Goal: Complete application form: Complete application form

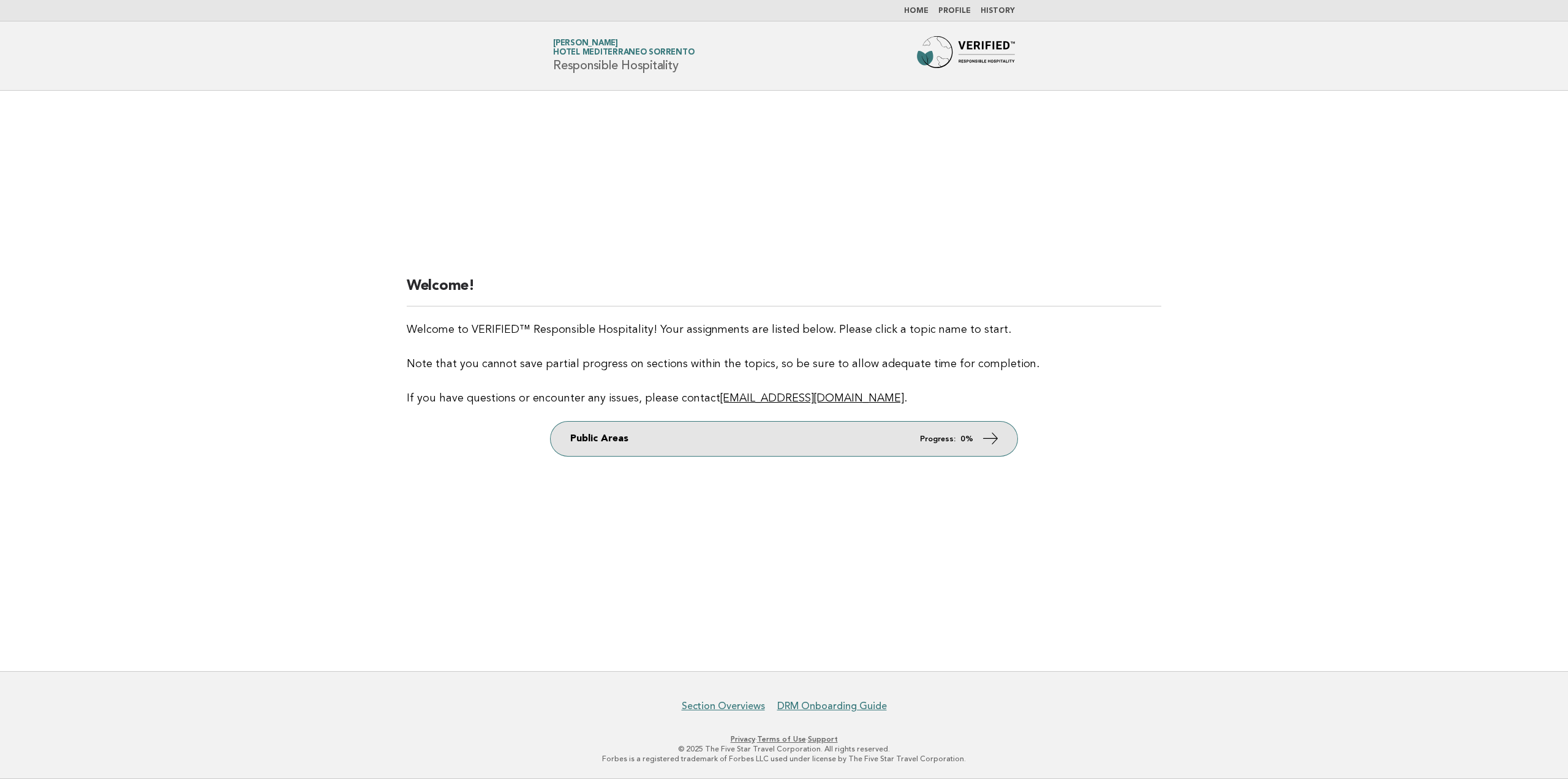
click at [964, 439] on strong "0%" at bounding box center [966, 438] width 13 height 8
click at [982, 439] on icon at bounding box center [991, 438] width 18 height 18
click at [990, 444] on icon at bounding box center [991, 438] width 18 height 18
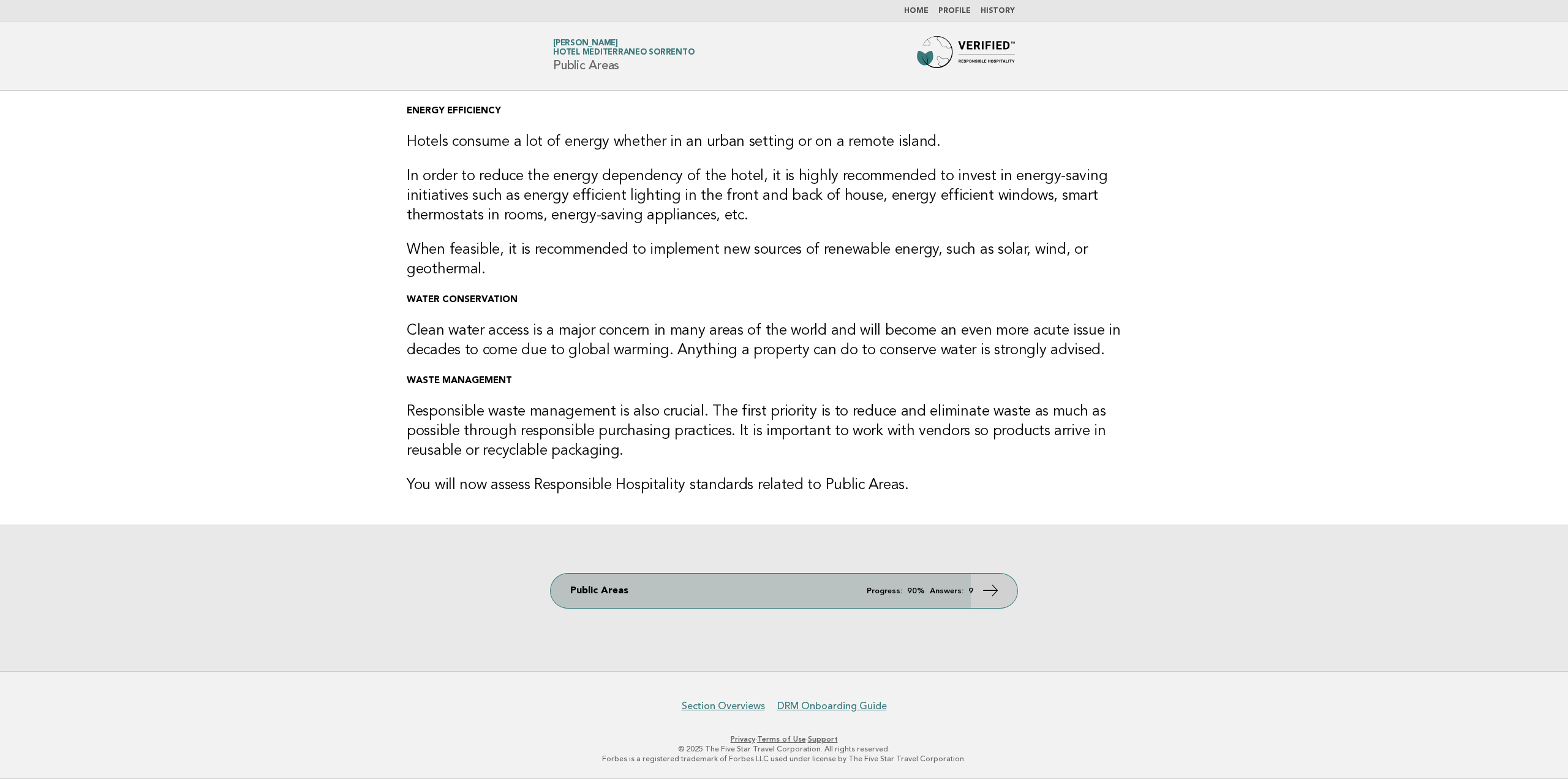
click at [747, 589] on link "Public Areas Progress: 90% Answers: 9" at bounding box center [784, 591] width 467 height 34
click at [976, 579] on link "Public Areas Progress: 90% Answers: 9" at bounding box center [784, 591] width 467 height 34
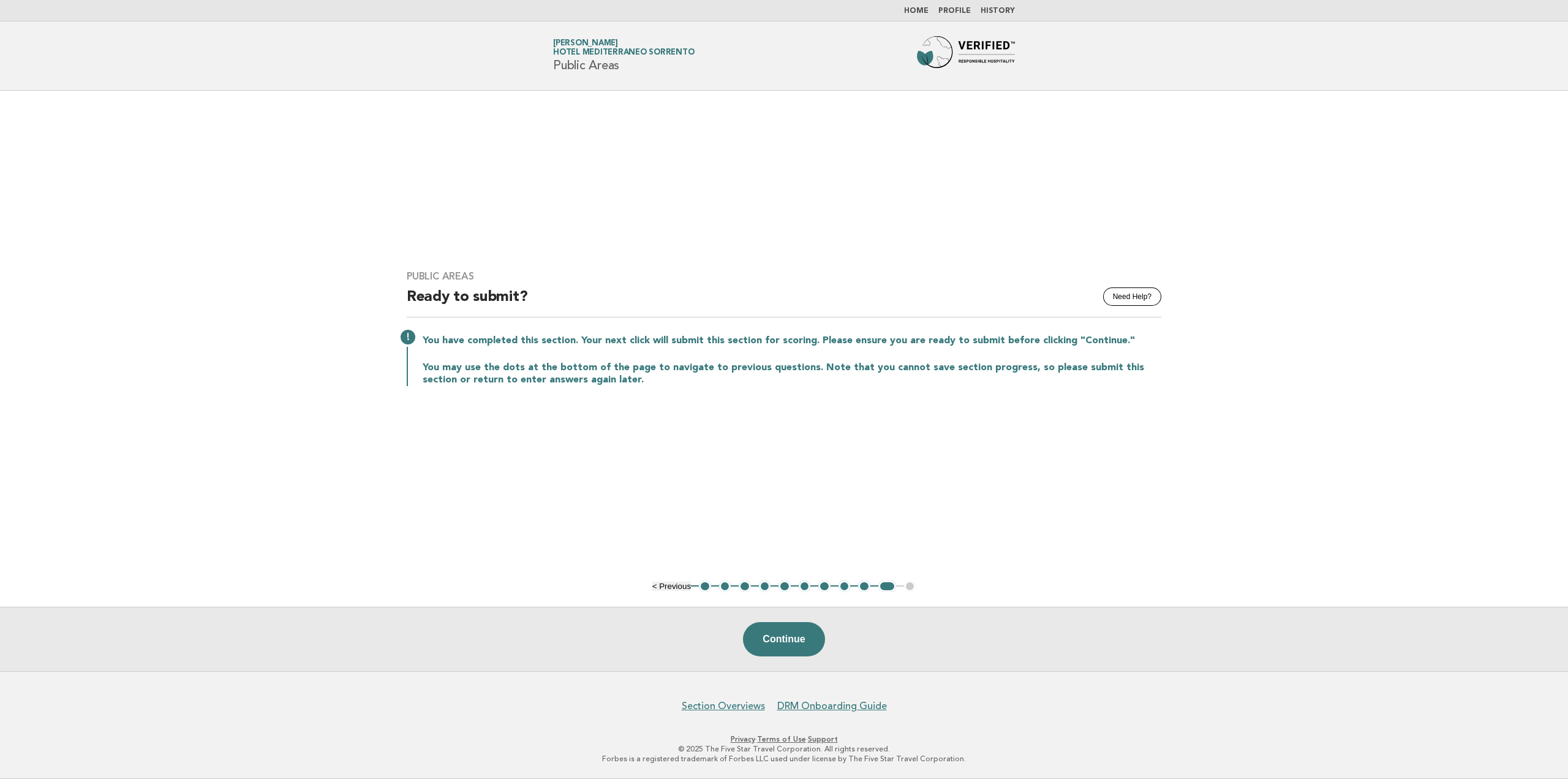
click at [861, 587] on button "9" at bounding box center [864, 587] width 13 height 13
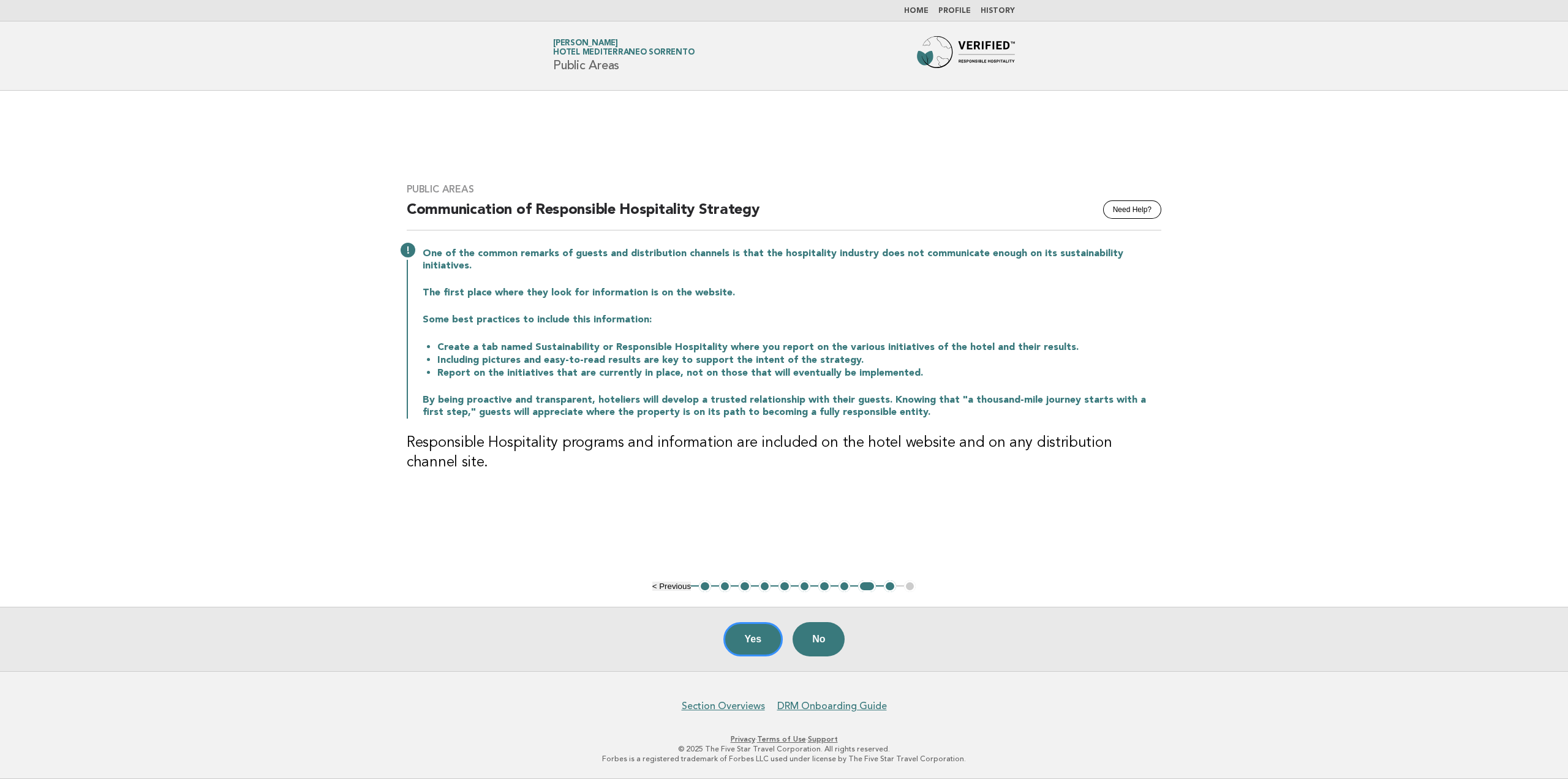
click at [705, 588] on button "1" at bounding box center [705, 587] width 13 height 13
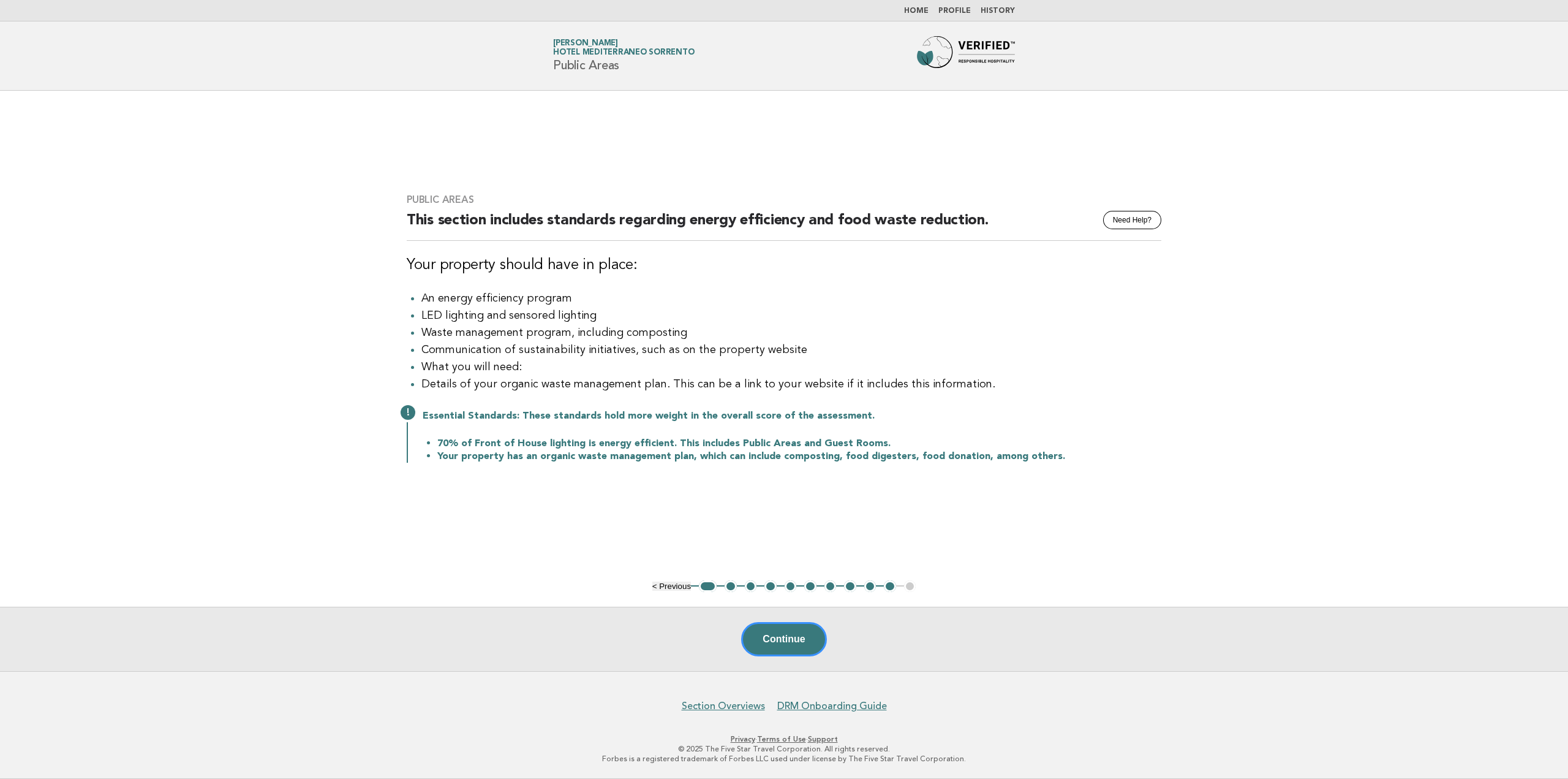
click at [714, 587] on button "1" at bounding box center [708, 587] width 18 height 13
click at [699, 587] on li "1" at bounding box center [708, 587] width 18 height 13
click at [678, 587] on button "< Previous" at bounding box center [671, 586] width 39 height 9
click at [665, 584] on button "< Previous" at bounding box center [671, 586] width 39 height 9
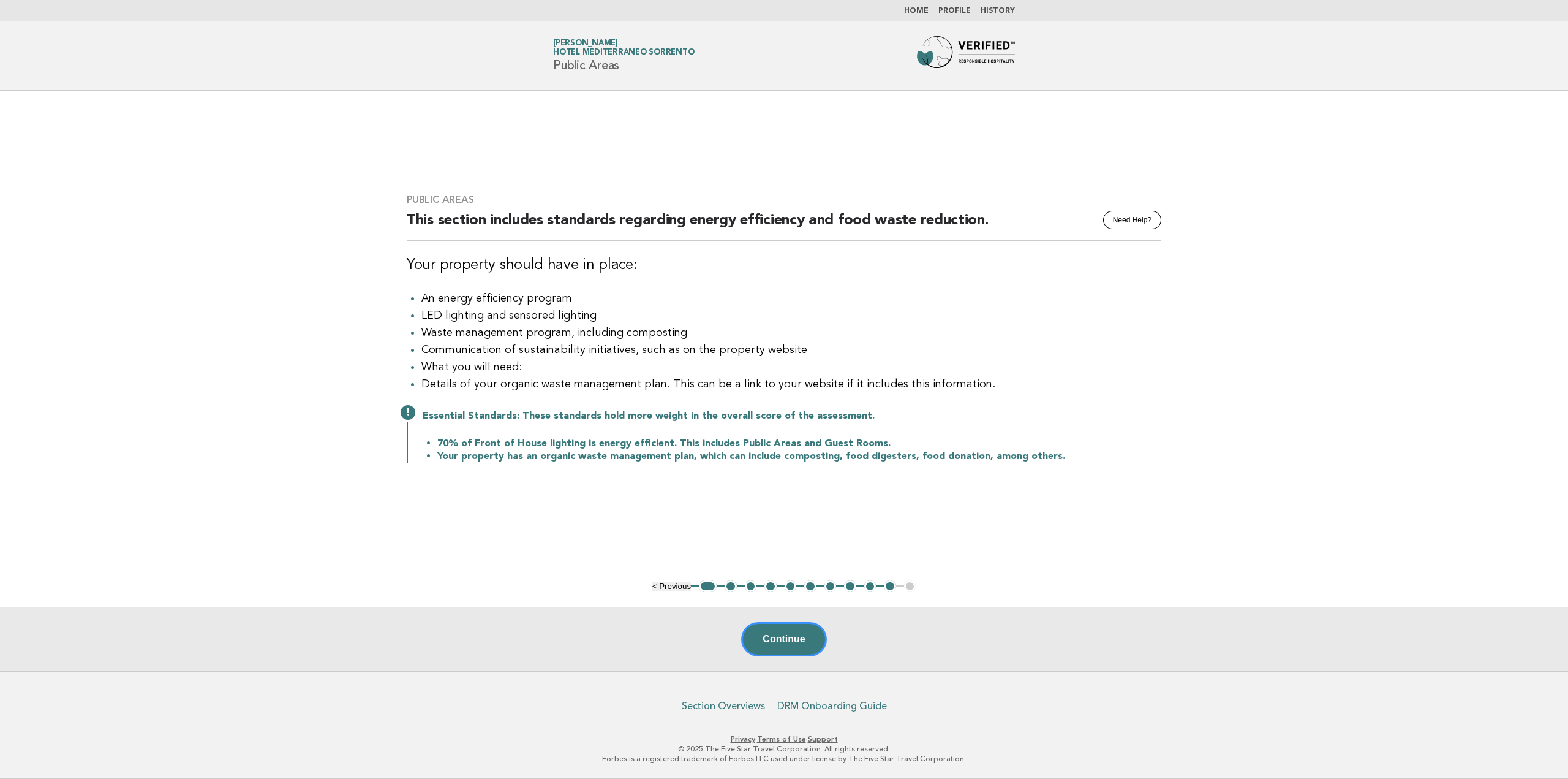
click at [662, 584] on button "< Previous" at bounding box center [671, 586] width 39 height 9
click at [645, 585] on main "Public Areas Need Help? This section includes standards regarding energy effici…" at bounding box center [784, 380] width 1568 height 580
click at [660, 582] on button "< Previous" at bounding box center [671, 586] width 39 height 9
click at [662, 590] on button "< Previous" at bounding box center [671, 586] width 39 height 9
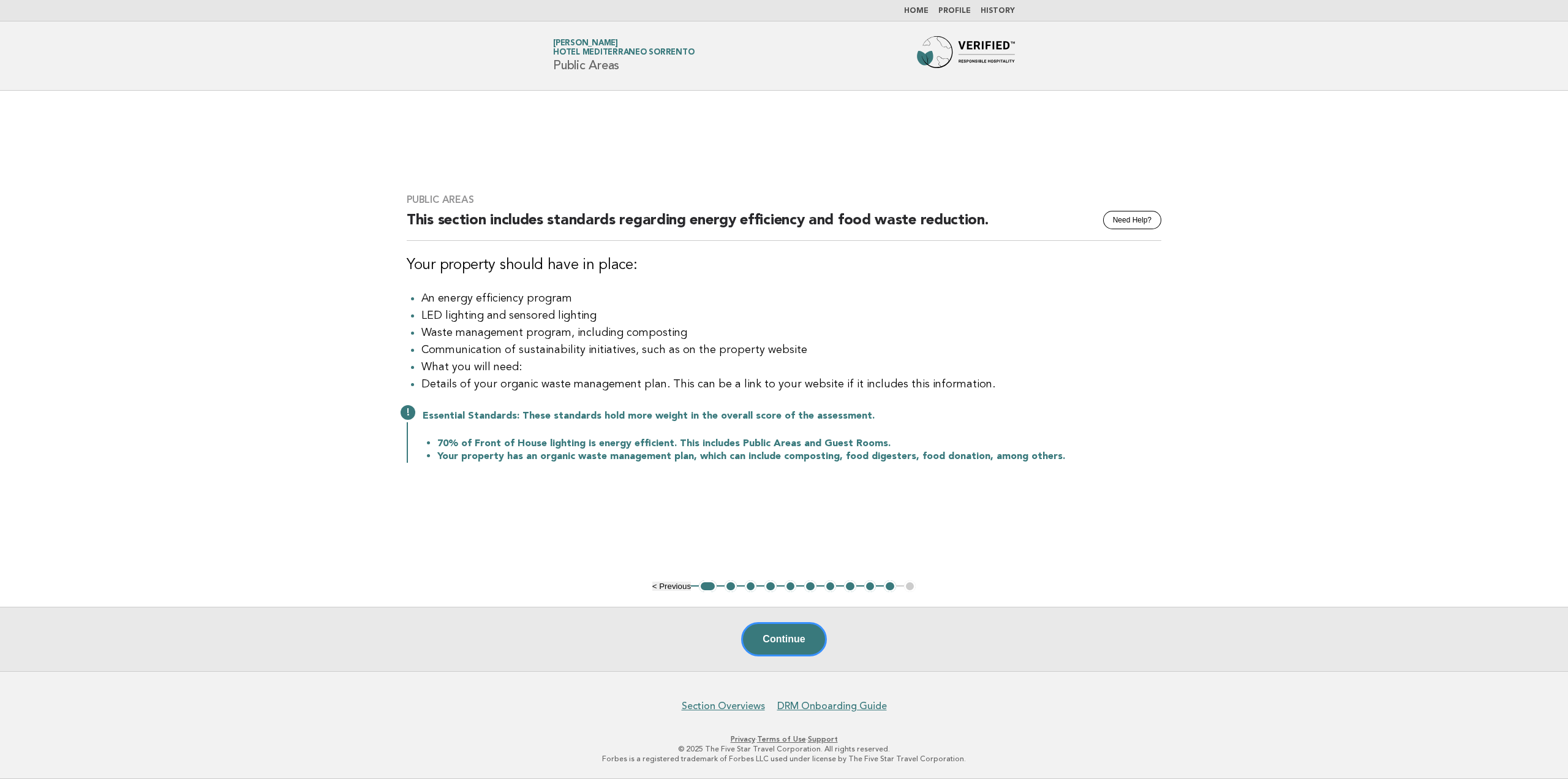
click at [662, 590] on button "< Previous" at bounding box center [671, 586] width 39 height 9
click at [709, 587] on button "1" at bounding box center [708, 587] width 18 height 13
click at [730, 586] on button "2" at bounding box center [731, 587] width 13 height 13
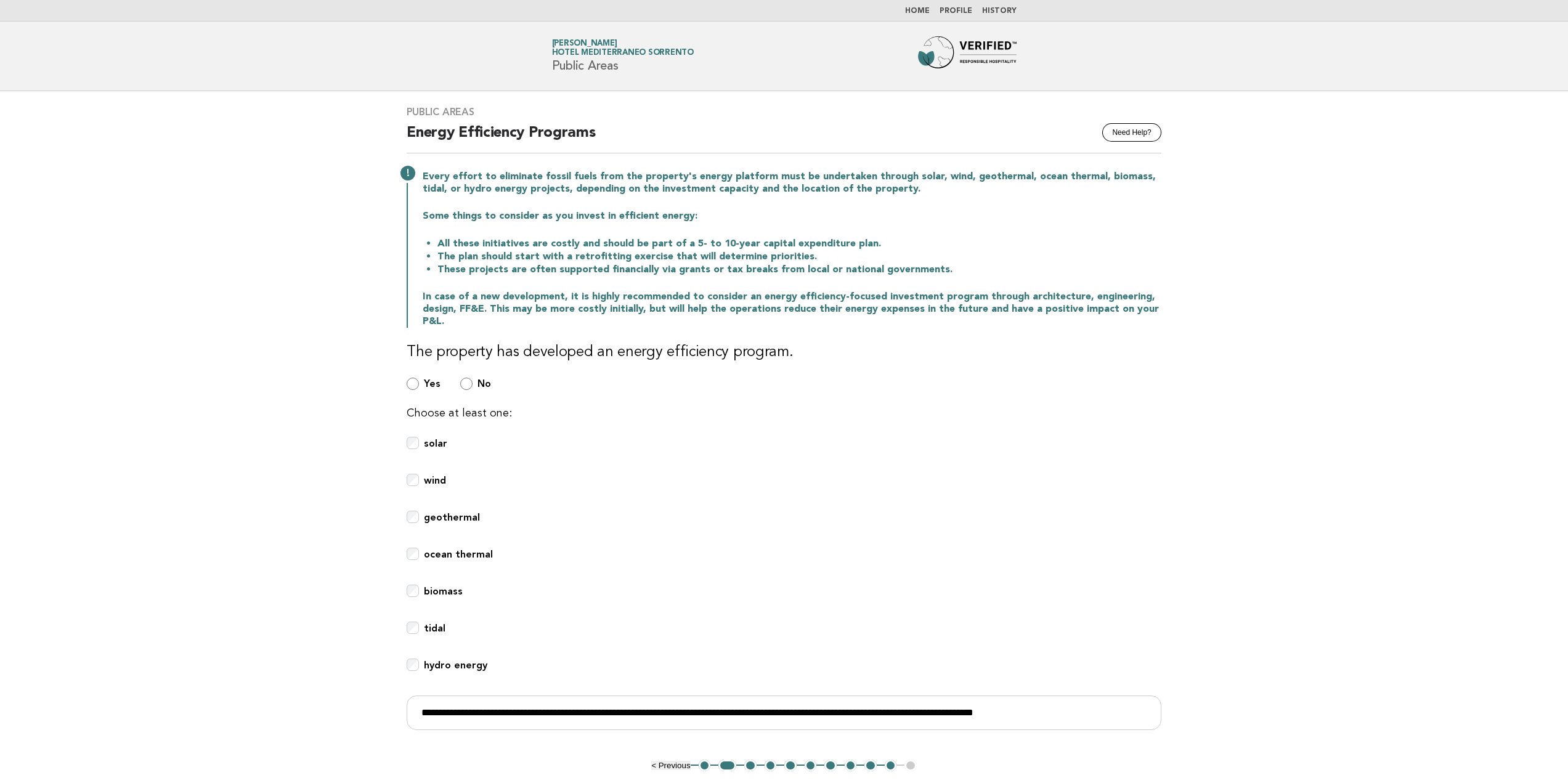
click at [750, 768] on button "3" at bounding box center [750, 766] width 13 height 13
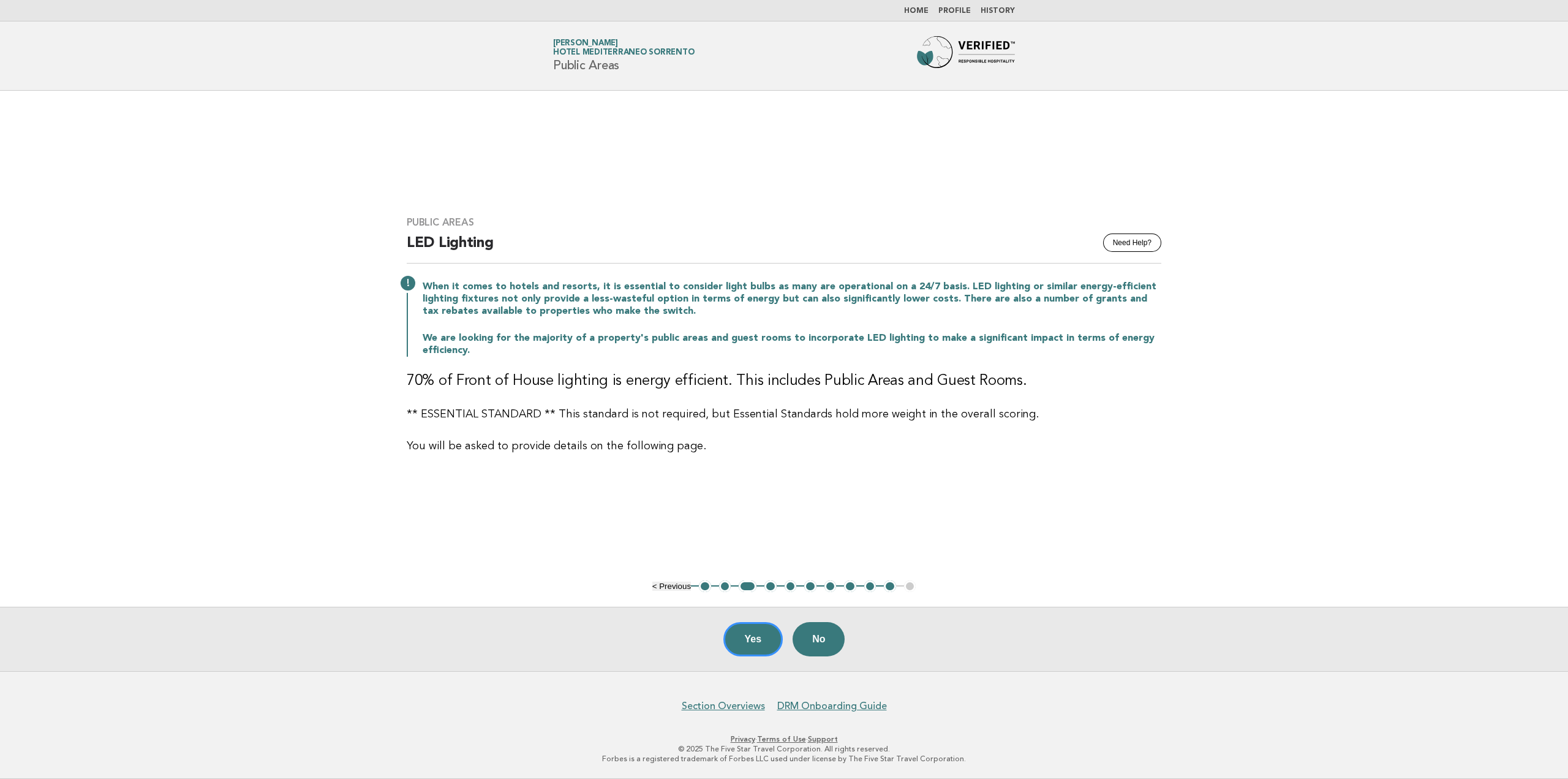
click at [698, 581] on ul "< Previous 1 2 3 4 5 6 7 8 9 10 11" at bounding box center [784, 587] width 264 height 13
click at [686, 583] on button "< Previous" at bounding box center [671, 586] width 39 height 9
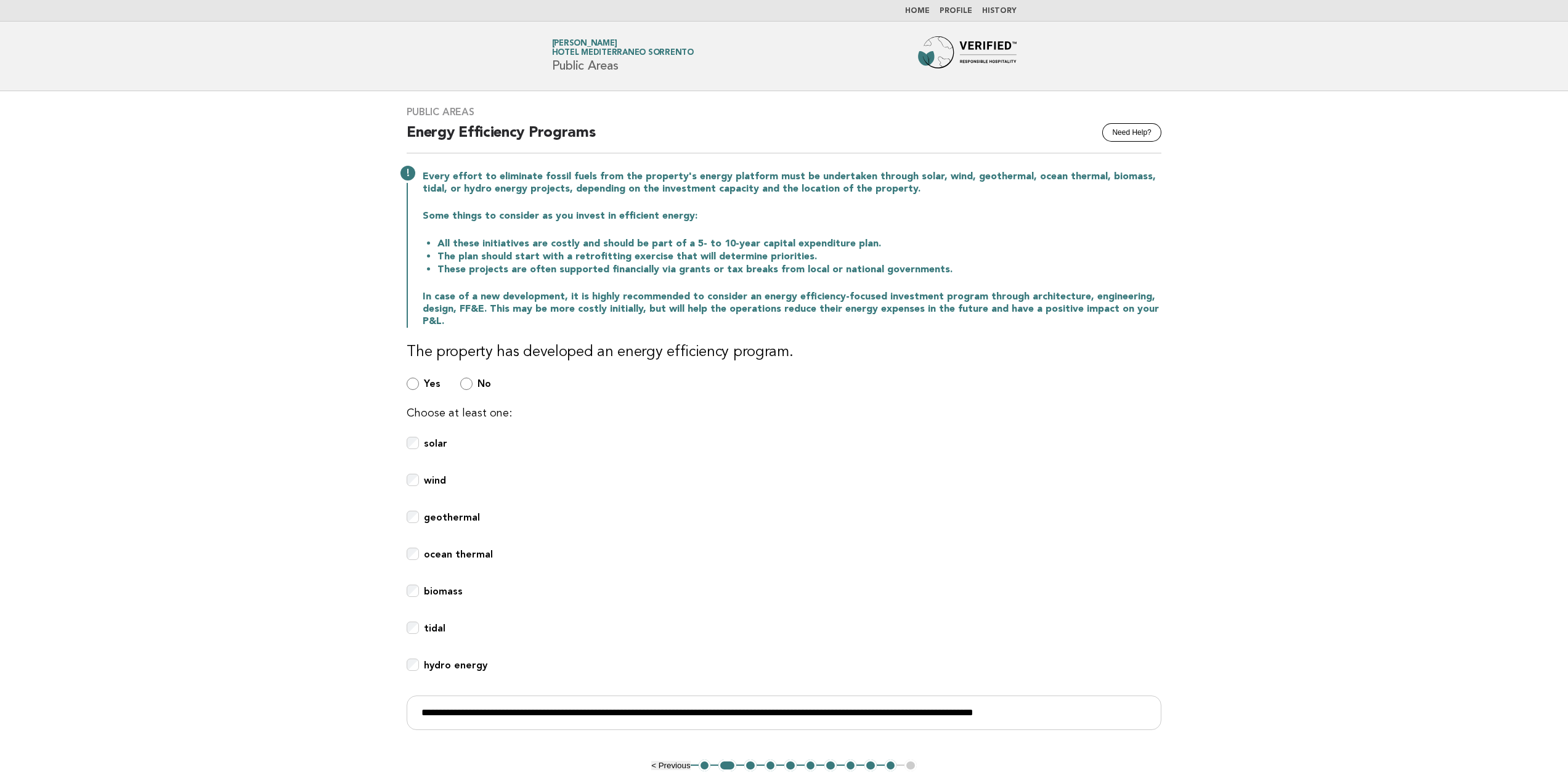
click at [684, 590] on div "biomass" at bounding box center [784, 598] width 755 height 27
click at [676, 772] on main "Public Areas Need Help? Energy Efficiency Programs Every effort to eliminate fo…" at bounding box center [784, 471] width 1568 height 759
click at [676, 762] on button "< Previous" at bounding box center [670, 765] width 39 height 9
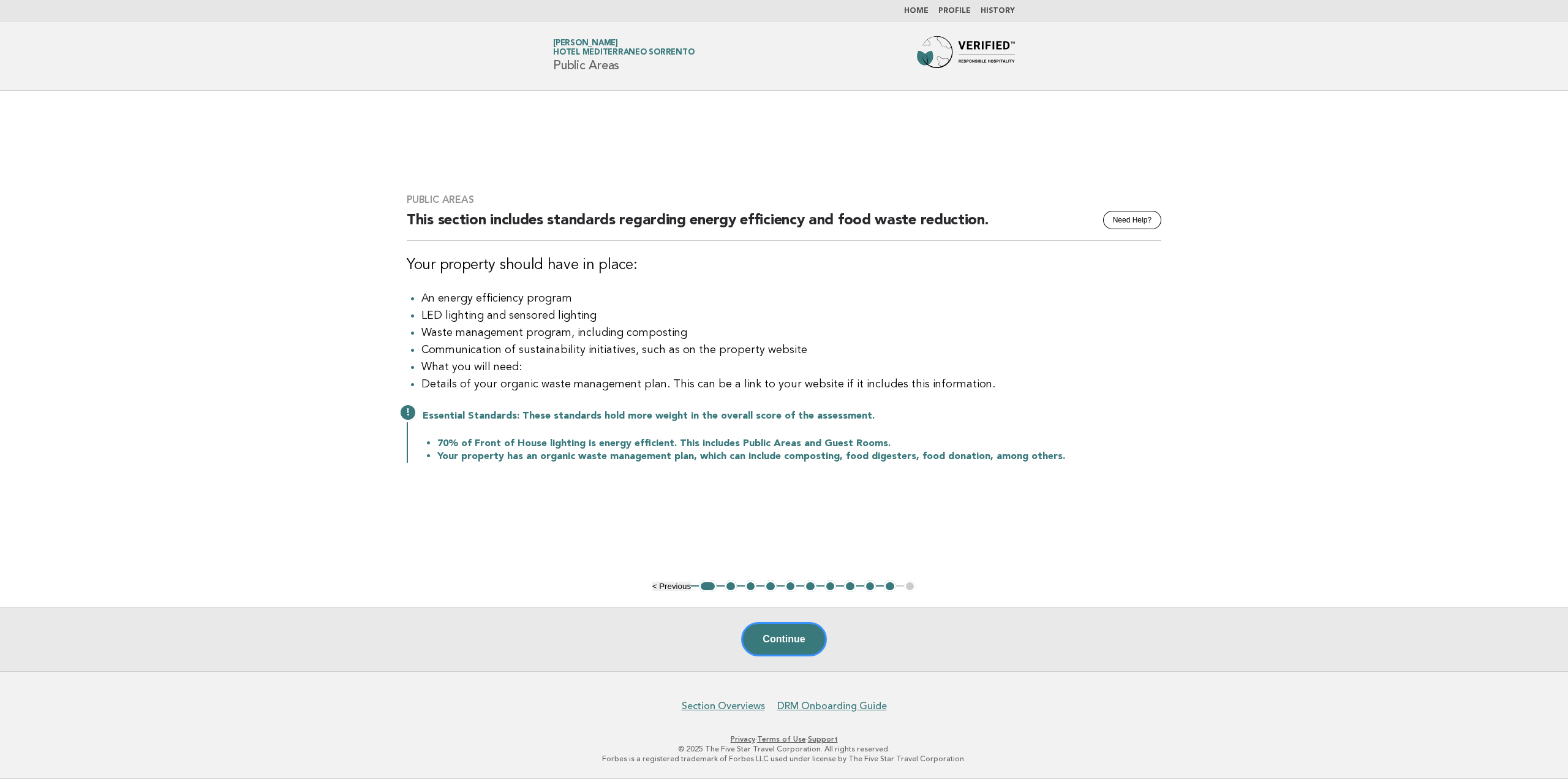
click at [678, 587] on button "< Previous" at bounding box center [671, 586] width 39 height 9
click at [678, 582] on button "< Previous" at bounding box center [671, 586] width 39 height 9
click at [670, 586] on button "< Previous" at bounding box center [671, 586] width 39 height 9
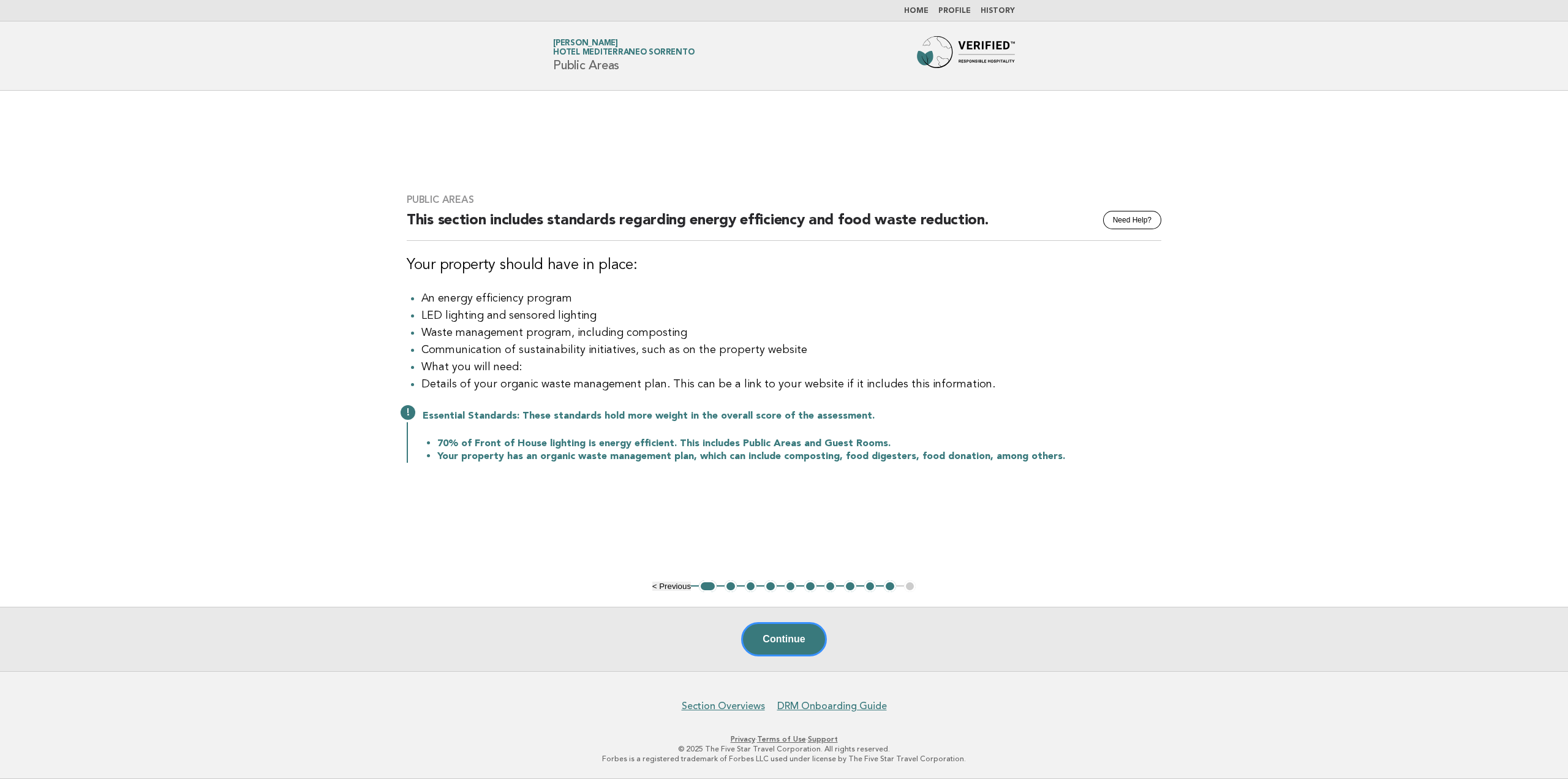
click at [670, 586] on button "< Previous" at bounding box center [671, 586] width 39 height 9
click at [670, 587] on button "< Previous" at bounding box center [671, 586] width 39 height 9
click at [667, 589] on button "< Previous" at bounding box center [671, 586] width 39 height 9
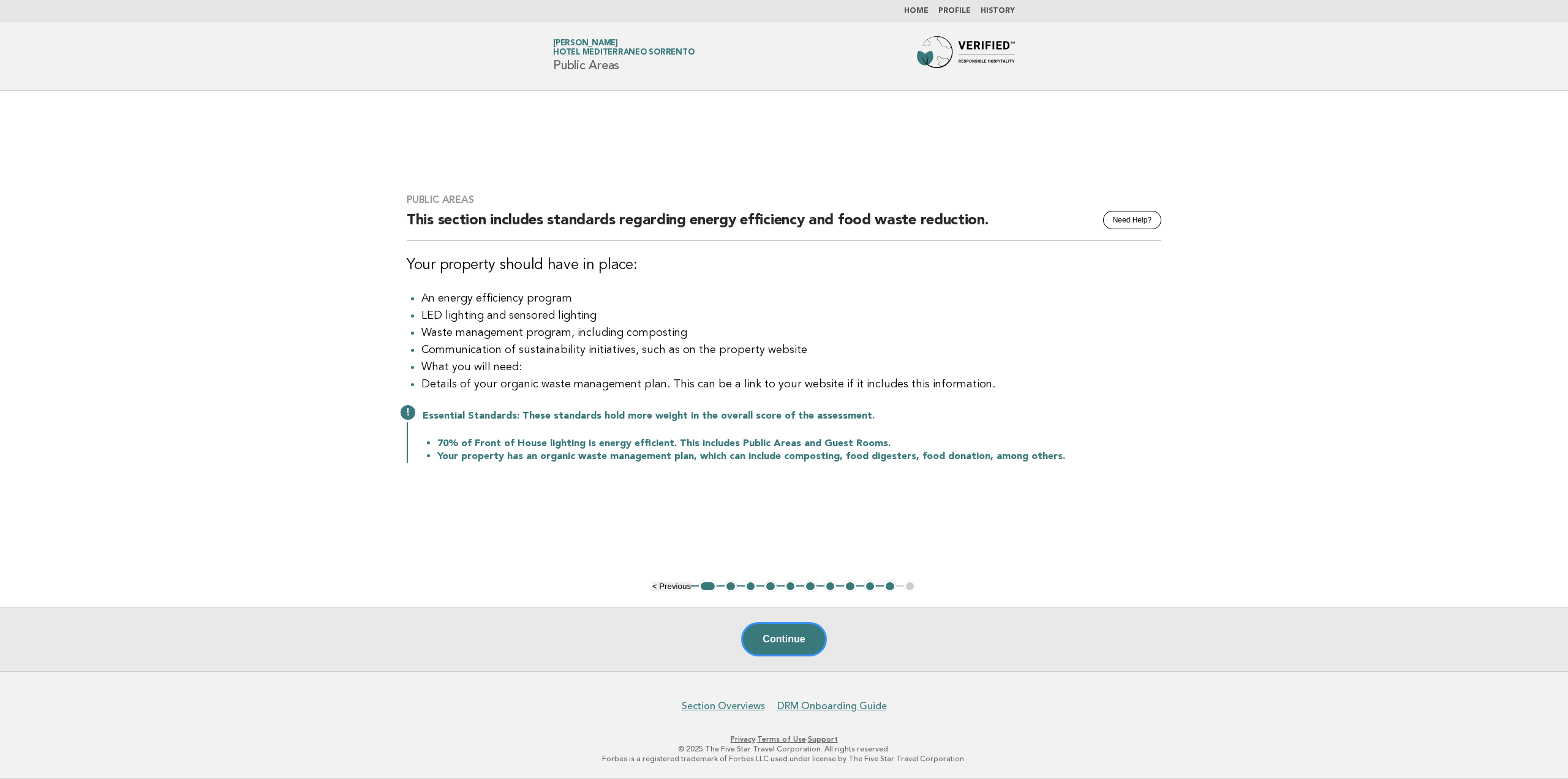
click at [707, 586] on button "1" at bounding box center [708, 587] width 18 height 13
click at [730, 586] on button "2" at bounding box center [731, 587] width 13 height 13
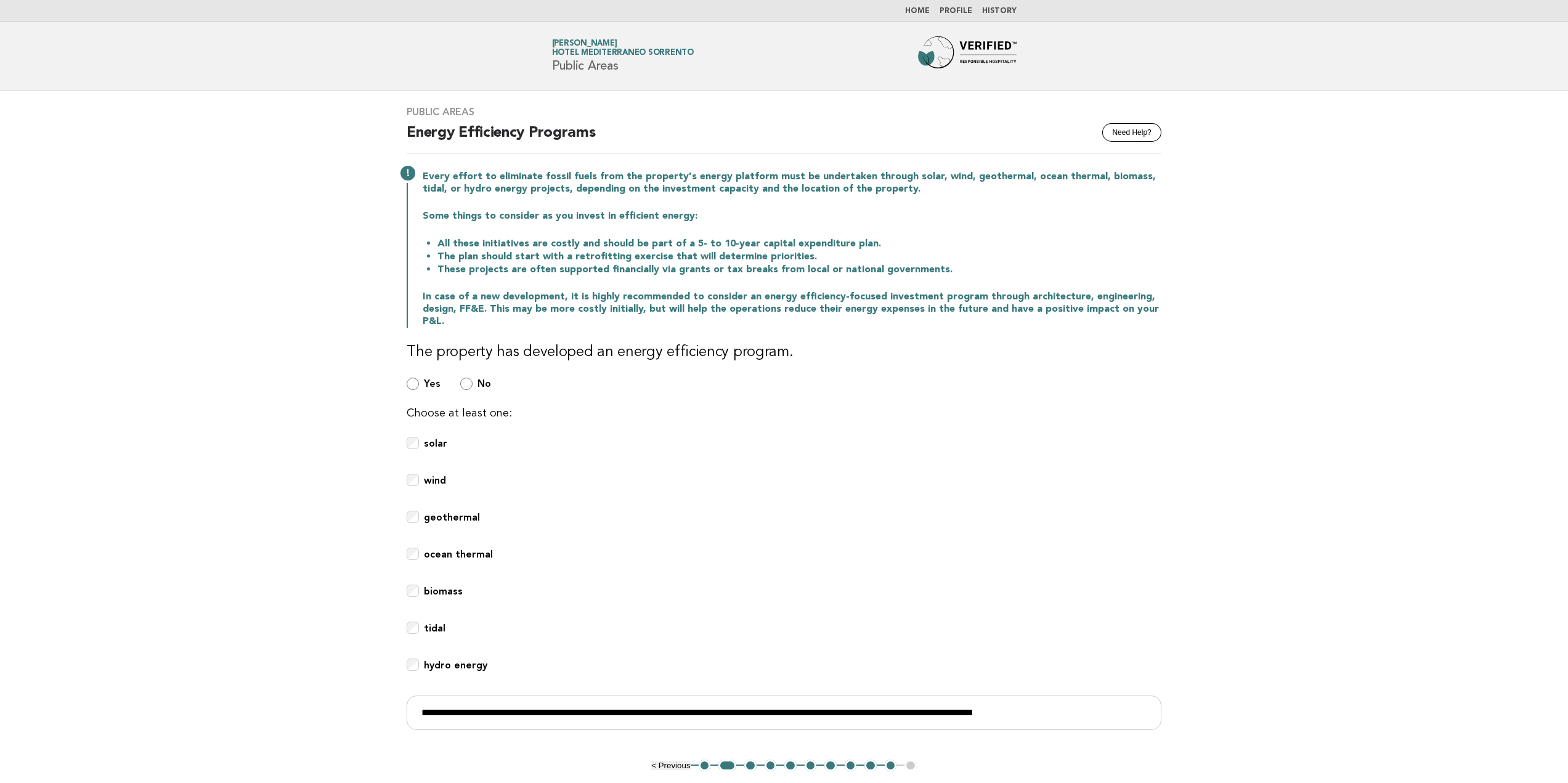
click at [704, 762] on button "1" at bounding box center [705, 766] width 13 height 13
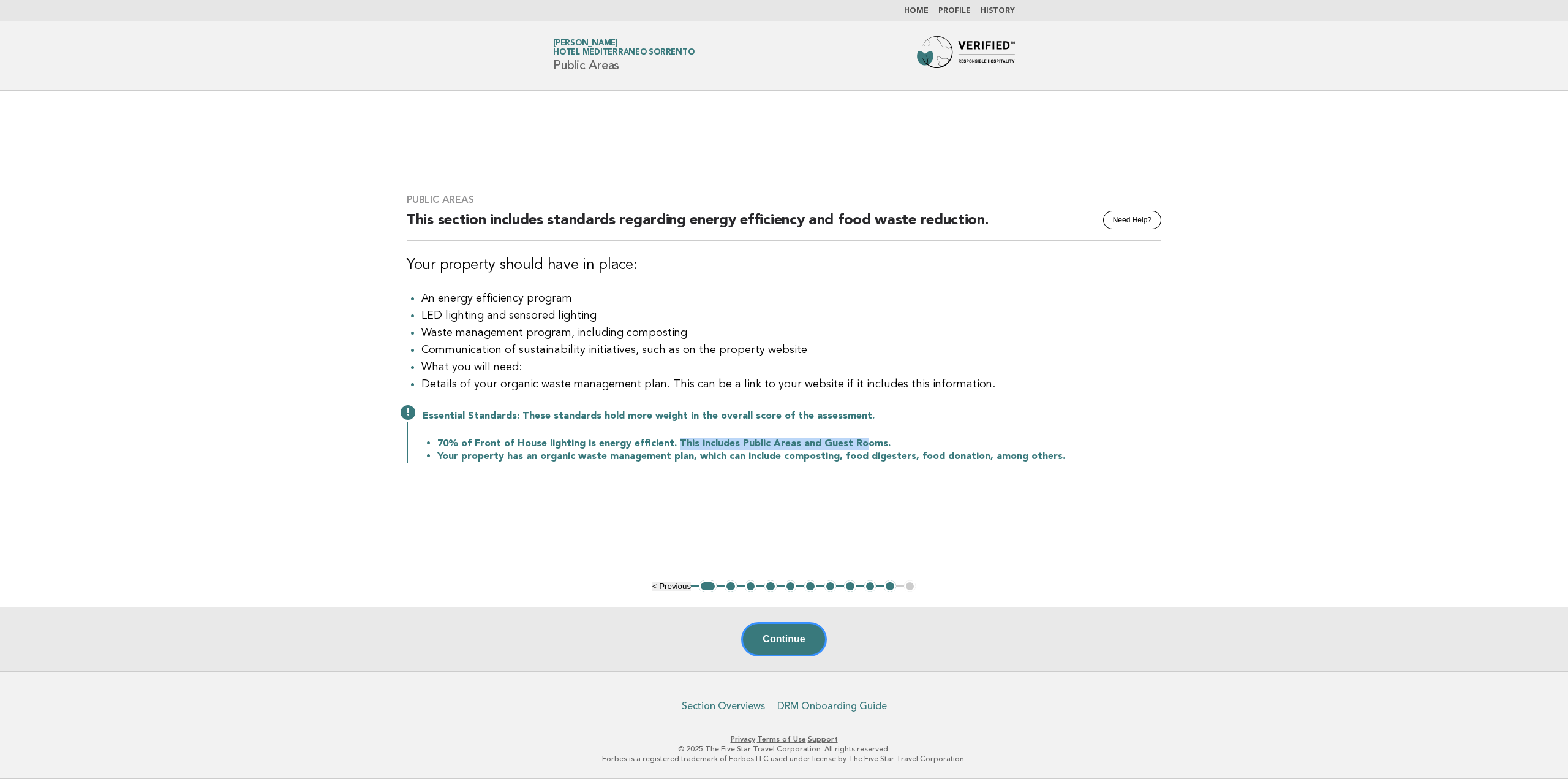
drag, startPoint x: 672, startPoint y: 445, endPoint x: 860, endPoint y: 443, distance: 188.0
click at [860, 443] on li "70% of Front of House lighting is energy efficient. This includes Public Areas …" at bounding box center [798, 443] width 723 height 13
click at [486, 463] on li "Your property has an organic waste management plan, which can include compostin…" at bounding box center [798, 456] width 723 height 13
drag, startPoint x: 513, startPoint y: 460, endPoint x: 555, endPoint y: 457, distance: 42.1
click at [555, 457] on li "Your property has an organic waste management plan, which can include compostin…" at bounding box center [798, 456] width 723 height 13
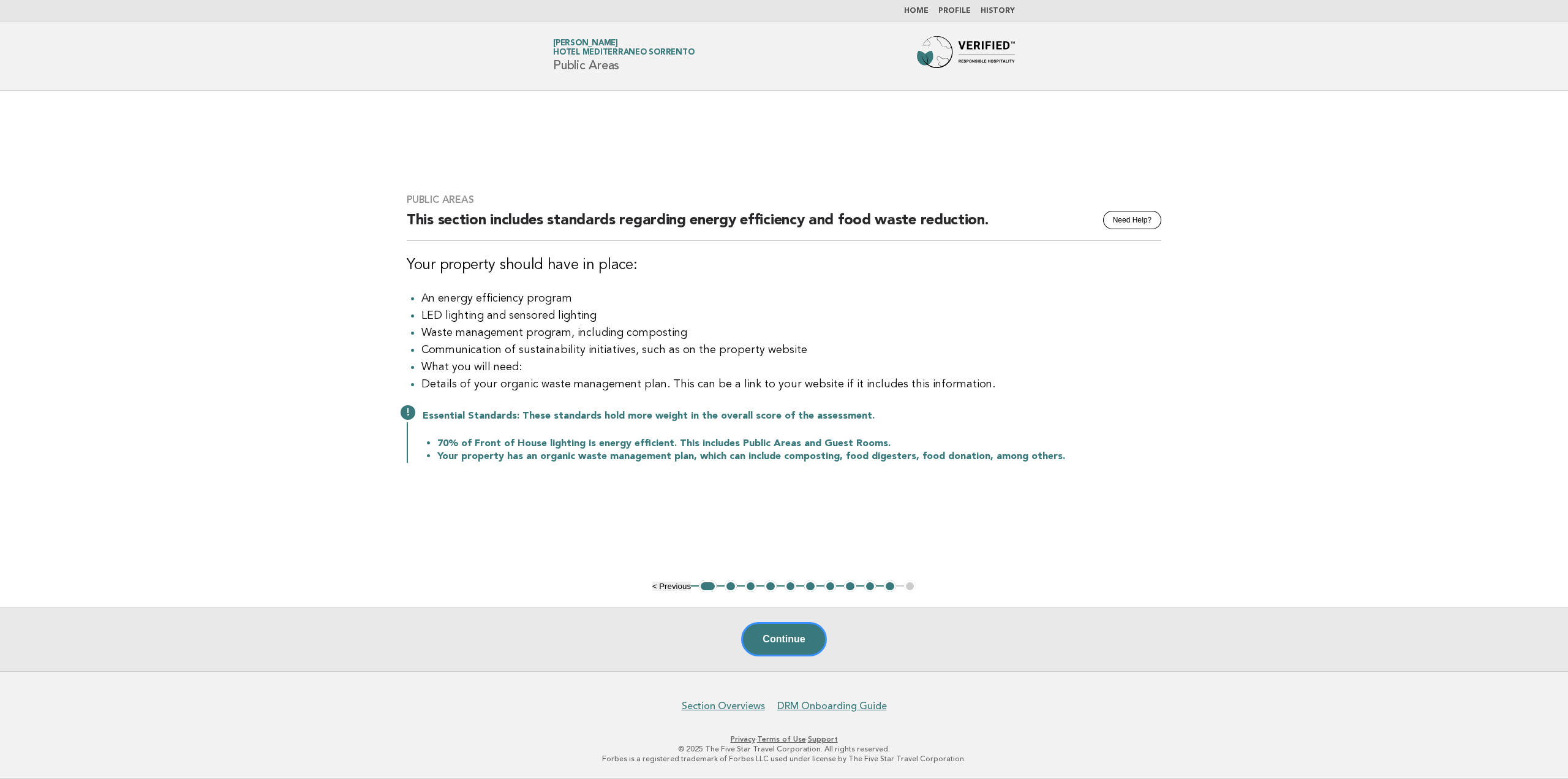
click at [603, 446] on li "70% of Front of House lighting is energy efficient. This includes Public Areas …" at bounding box center [798, 443] width 723 height 13
drag, startPoint x: 496, startPoint y: 455, endPoint x: 1070, endPoint y: 455, distance: 574.0
click at [1062, 455] on li "Your property has an organic waste management plan, which can include compostin…" at bounding box center [798, 456] width 723 height 13
click at [1070, 455] on li "Your property has an organic waste management plan, which can include compostin…" at bounding box center [798, 456] width 723 height 13
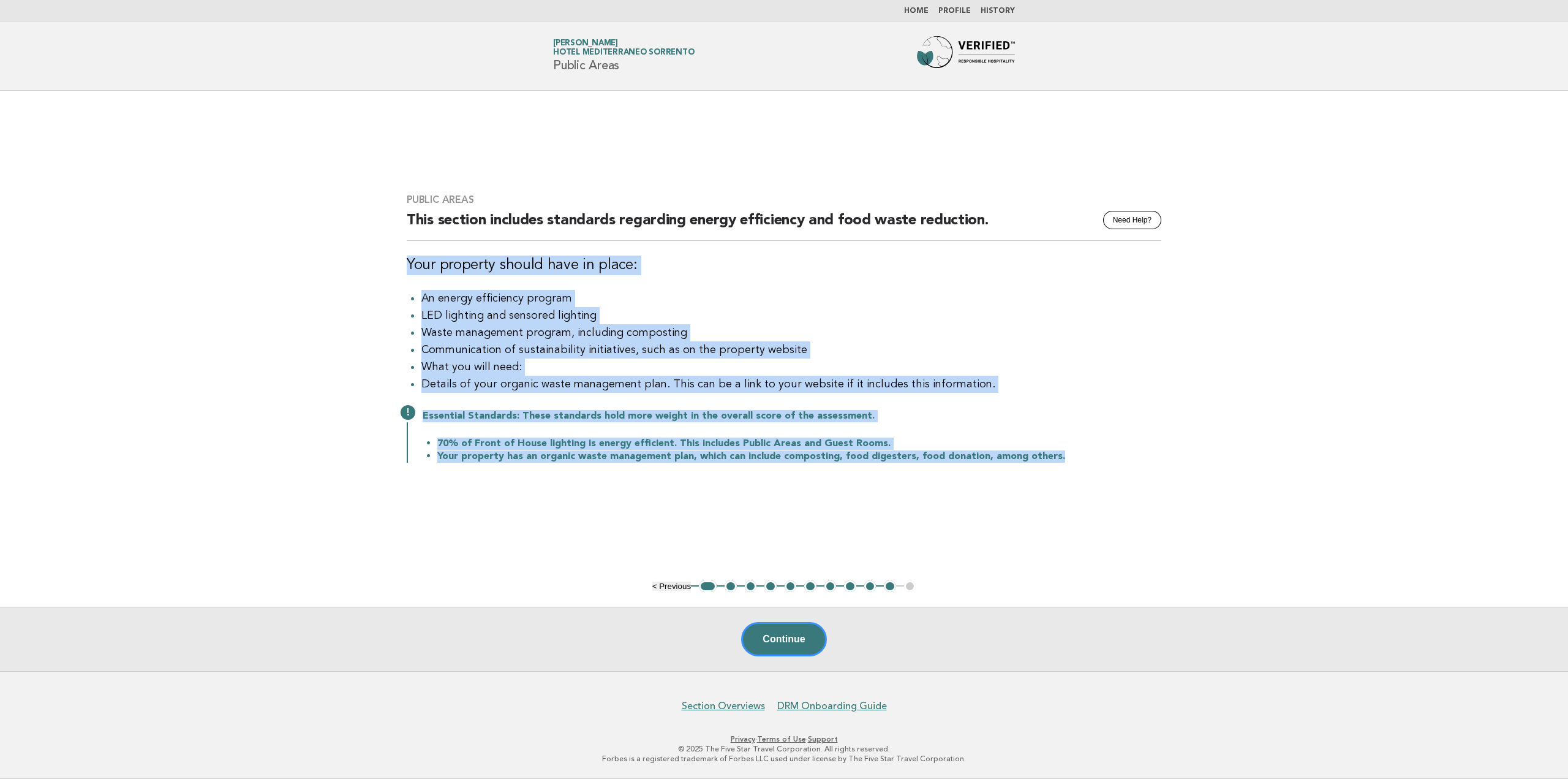
drag, startPoint x: 406, startPoint y: 263, endPoint x: 1091, endPoint y: 460, distance: 712.8
click at [1091, 460] on div "Public Areas Need Help? This section includes standards regarding energy effici…" at bounding box center [784, 335] width 784 height 313
copy div "Your property should have in place: An energy efficiency program LED lighting a…"
click at [731, 589] on button "2" at bounding box center [731, 587] width 13 height 13
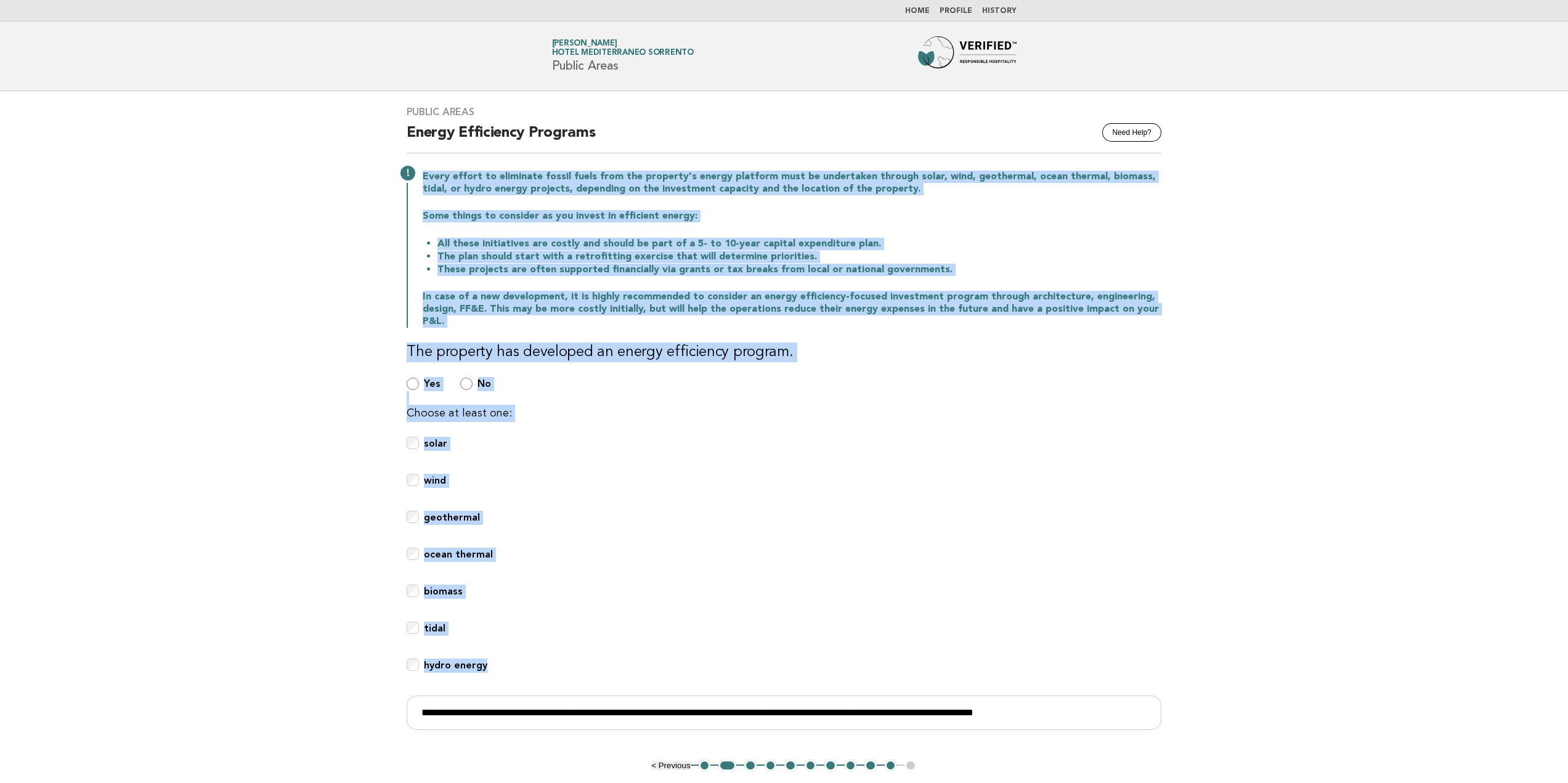
drag, startPoint x: 422, startPoint y: 176, endPoint x: 769, endPoint y: 709, distance: 636.0
click at [769, 709] on div "Public Areas Need Help? Energy Efficiency Programs Every effort to eliminate fo…" at bounding box center [783, 425] width 784 height 669
copy div "Every effort to eliminate fossil fuels from the property's energy platform must…"
click at [560, 638] on div "tidal" at bounding box center [784, 635] width 755 height 27
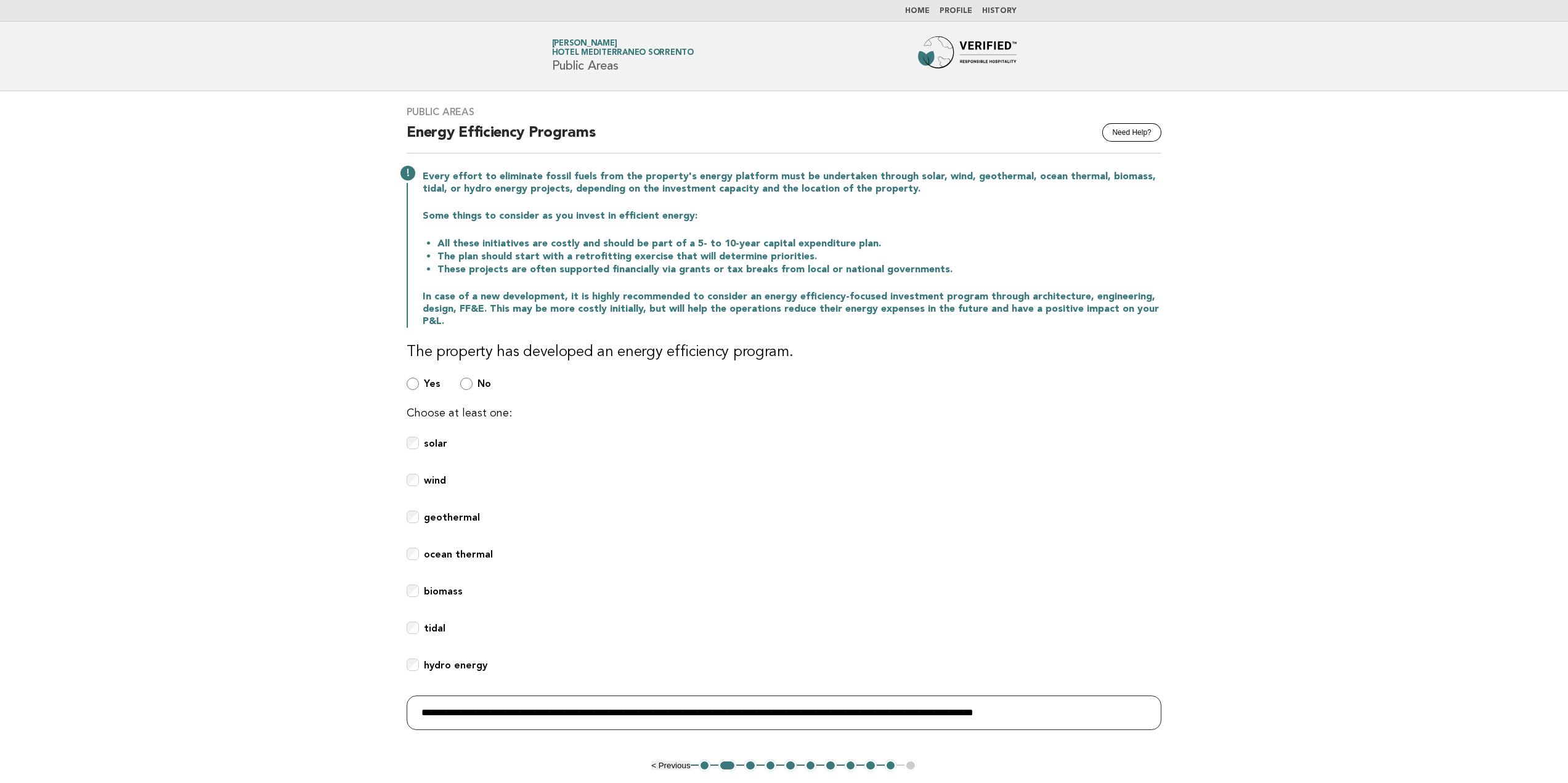
drag, startPoint x: 421, startPoint y: 715, endPoint x: 1299, endPoint y: 748, distance: 878.6
click at [1299, 748] on main "Public Areas Need Help? Energy Efficiency Programs Every effort to eliminate fo…" at bounding box center [784, 471] width 1568 height 759
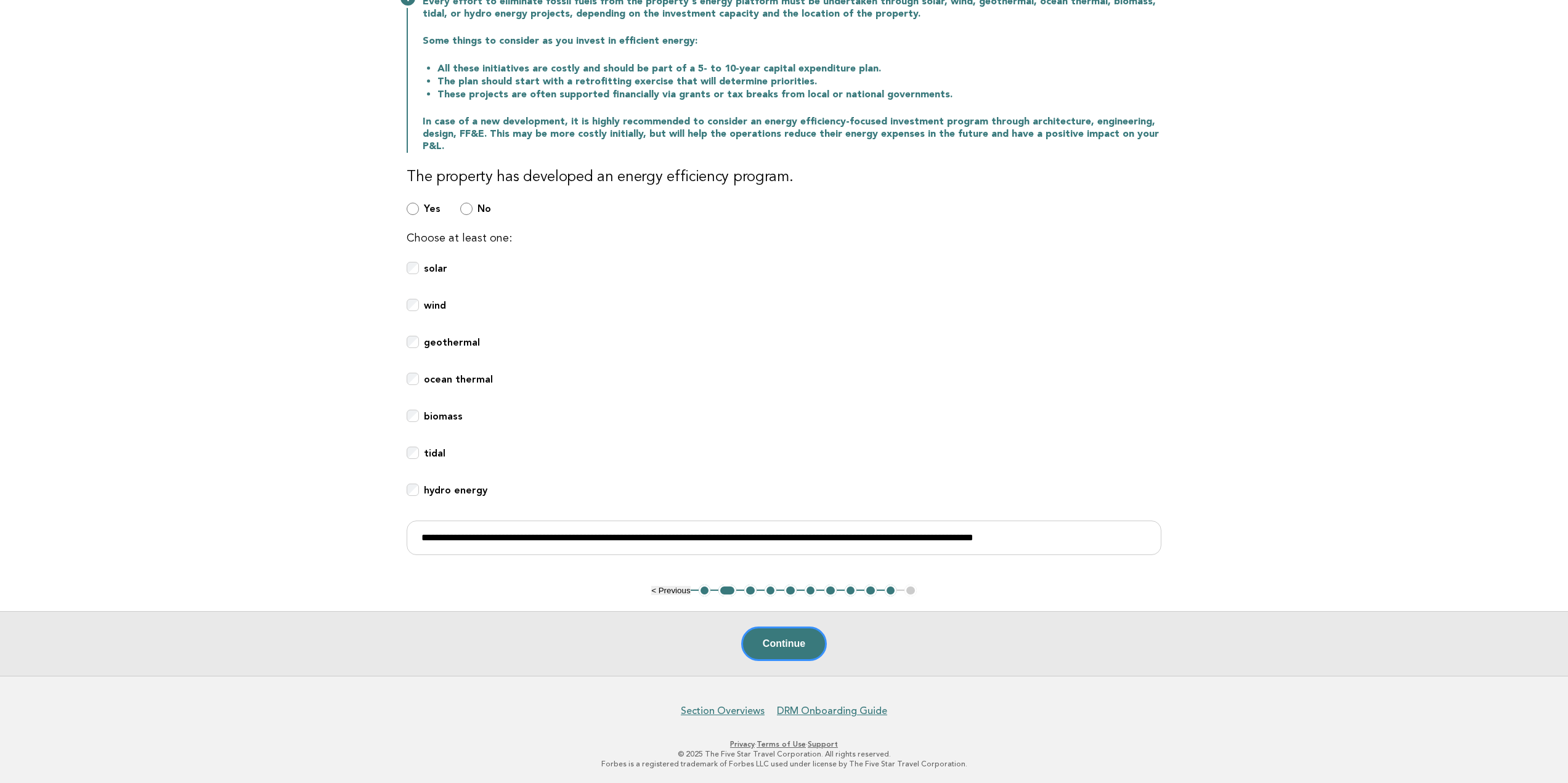
click at [750, 590] on button "3" at bounding box center [750, 590] width 13 height 13
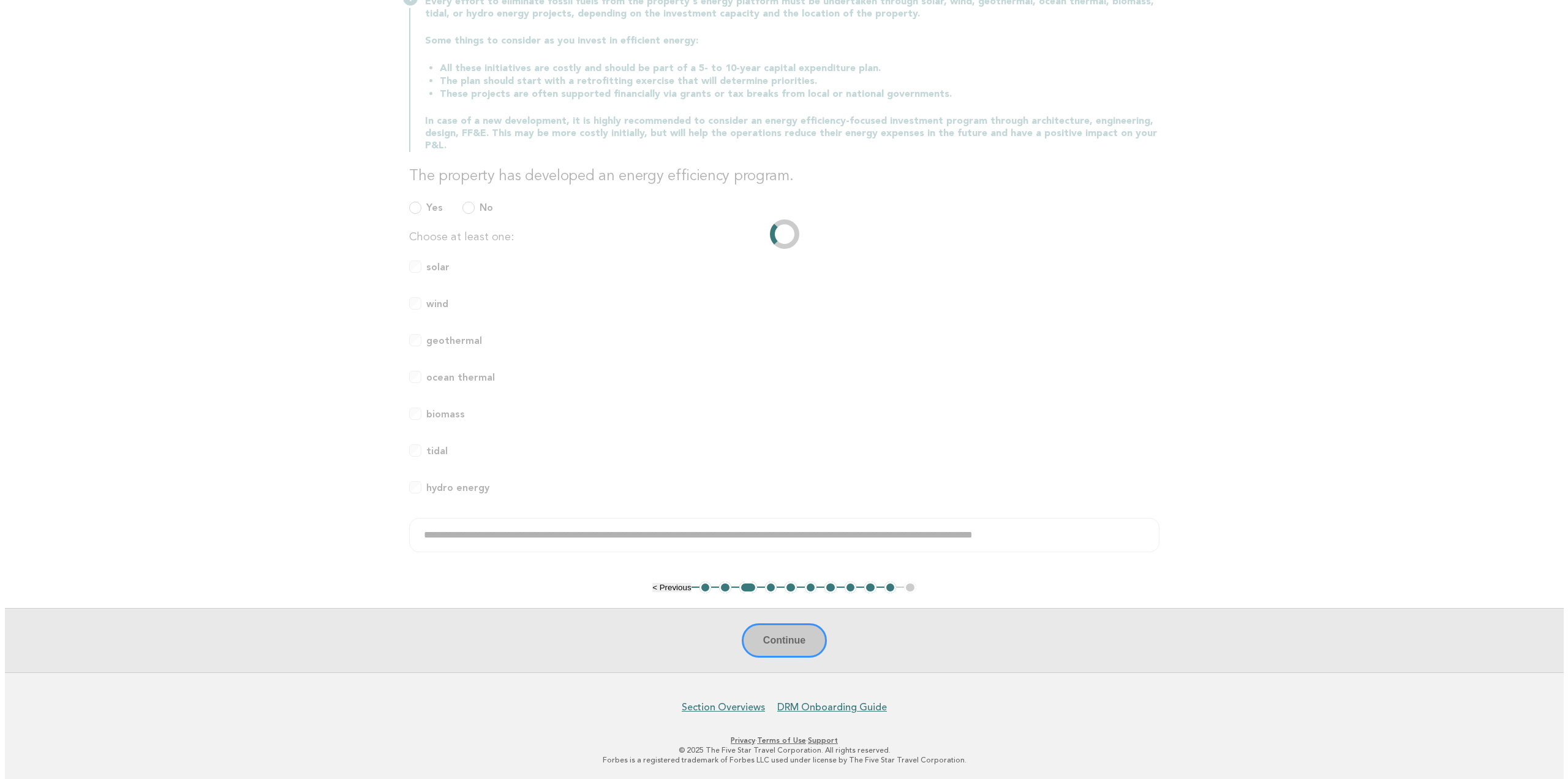
scroll to position [0, 0]
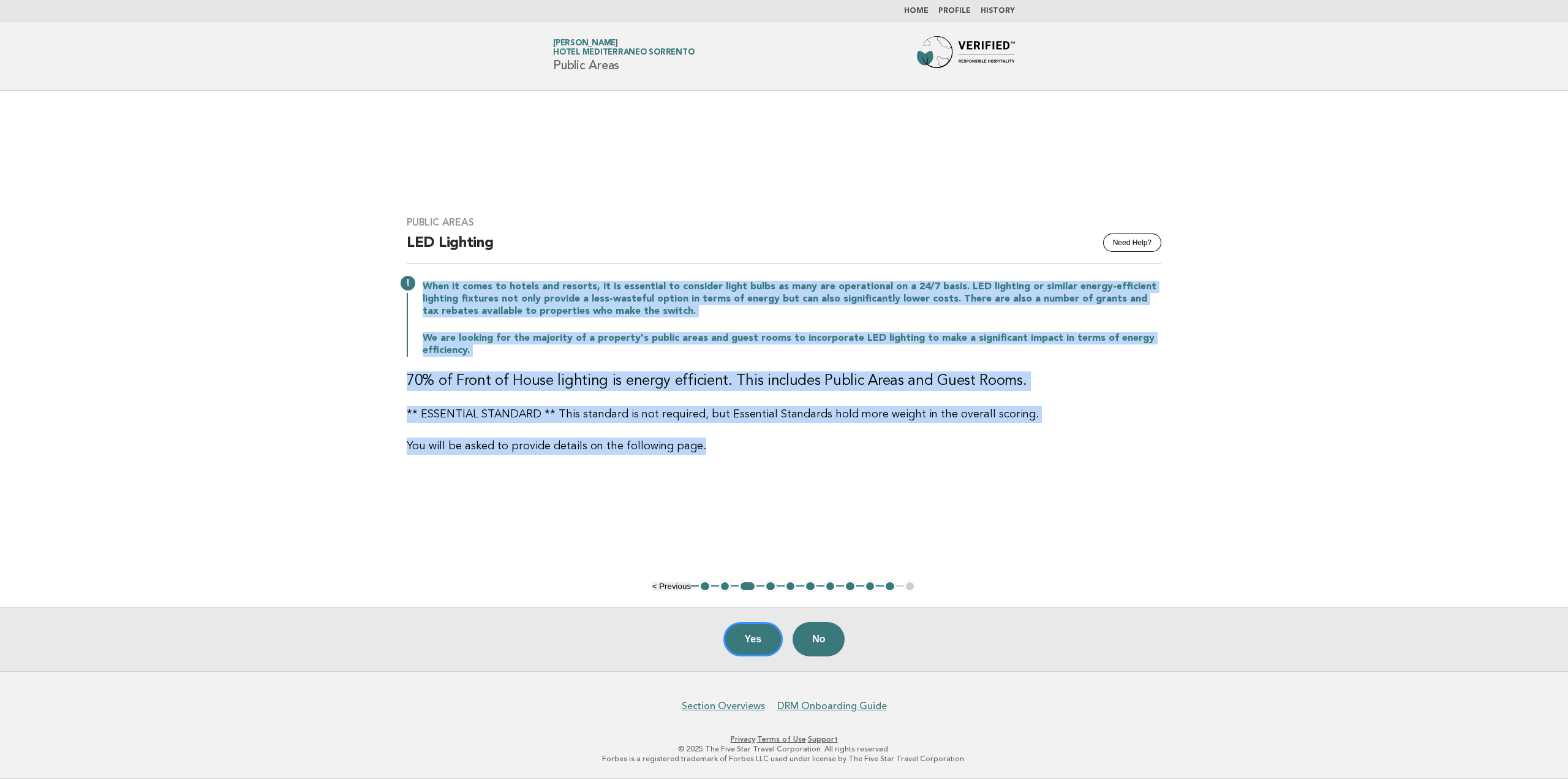
drag, startPoint x: 425, startPoint y: 286, endPoint x: 733, endPoint y: 465, distance: 356.2
click at [733, 465] on div "Public Areas Need Help? LED Lighting When it comes to hotels and resorts, it is…" at bounding box center [784, 335] width 784 height 267
copy div "When it comes to hotels and resorts, it is essential to consider light bulbs as…"
click at [770, 586] on button "4" at bounding box center [770, 587] width 13 height 13
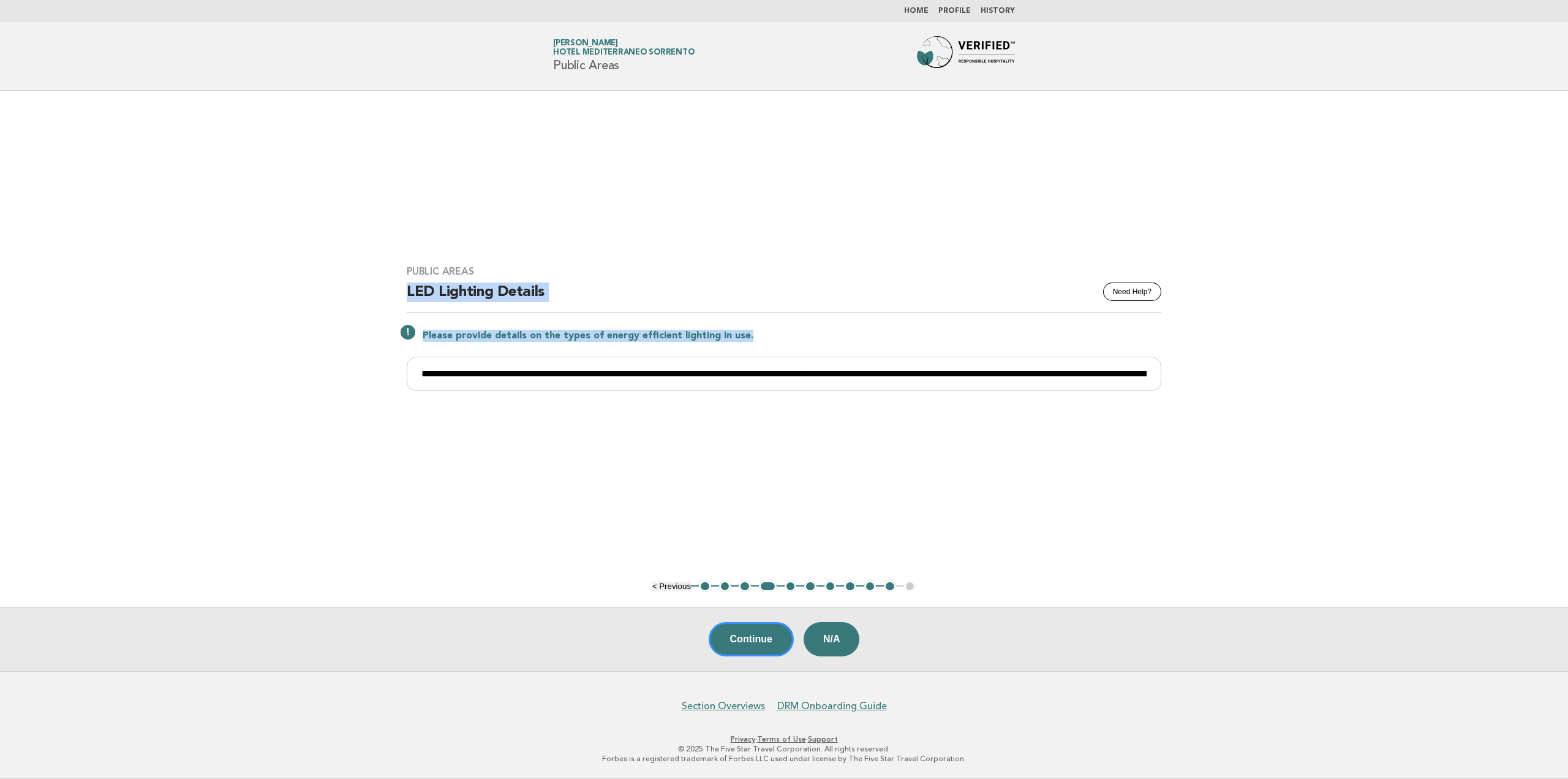
drag, startPoint x: 410, startPoint y: 290, endPoint x: 775, endPoint y: 338, distance: 368.1
click at [775, 338] on div "**********" at bounding box center [784, 335] width 784 height 170
drag, startPoint x: 424, startPoint y: 375, endPoint x: 823, endPoint y: 385, distance: 399.1
click at [823, 385] on input "**********" at bounding box center [783, 374] width 754 height 34
drag, startPoint x: 425, startPoint y: 334, endPoint x: 754, endPoint y: 342, distance: 329.1
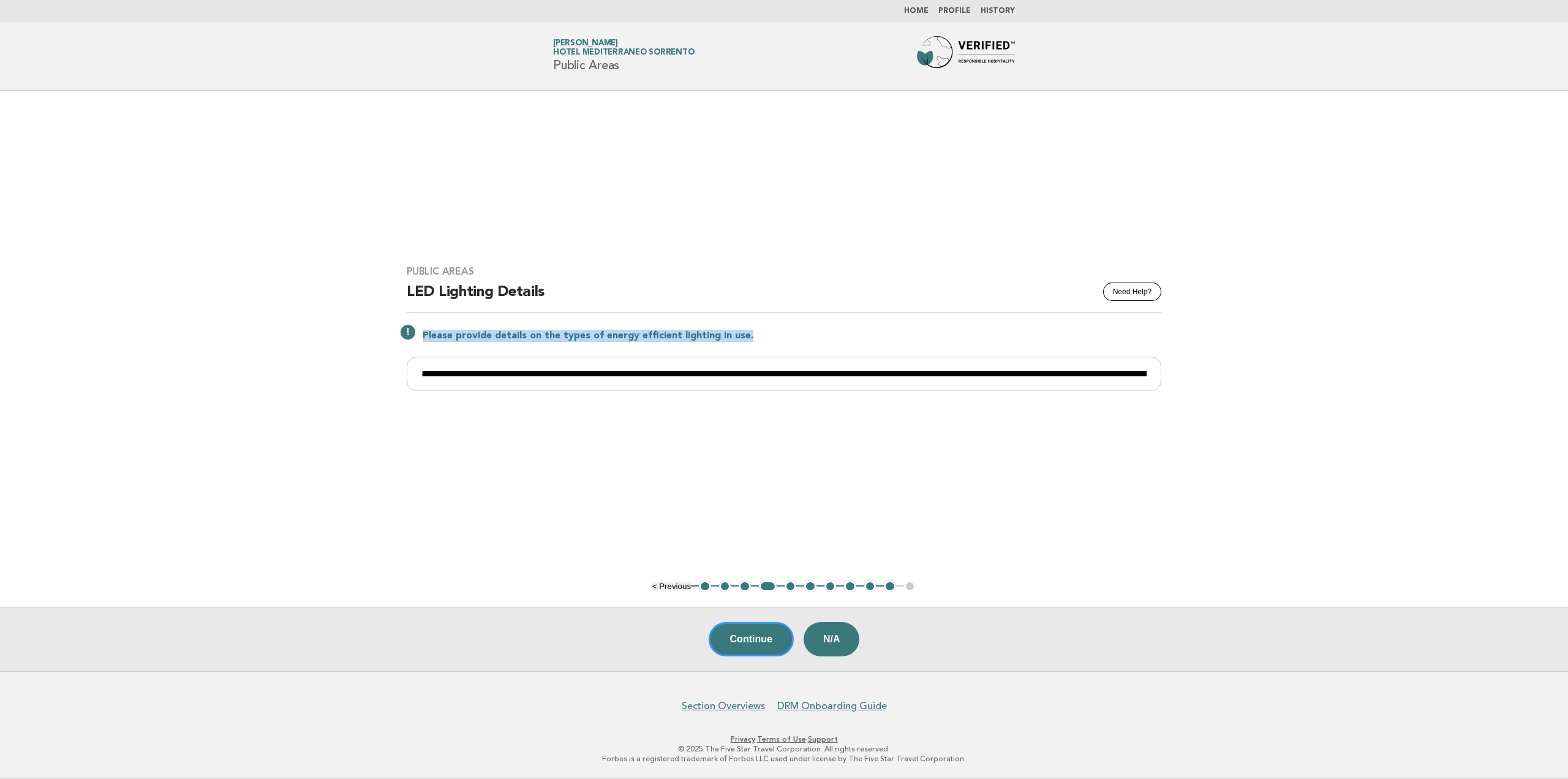
click at [754, 342] on p "Please provide details on the types of energy efficient lighting in use." at bounding box center [792, 336] width 739 height 13
drag, startPoint x: 422, startPoint y: 376, endPoint x: 1367, endPoint y: 377, distance: 945.0
click at [1367, 377] on main "**********" at bounding box center [784, 380] width 1568 height 580
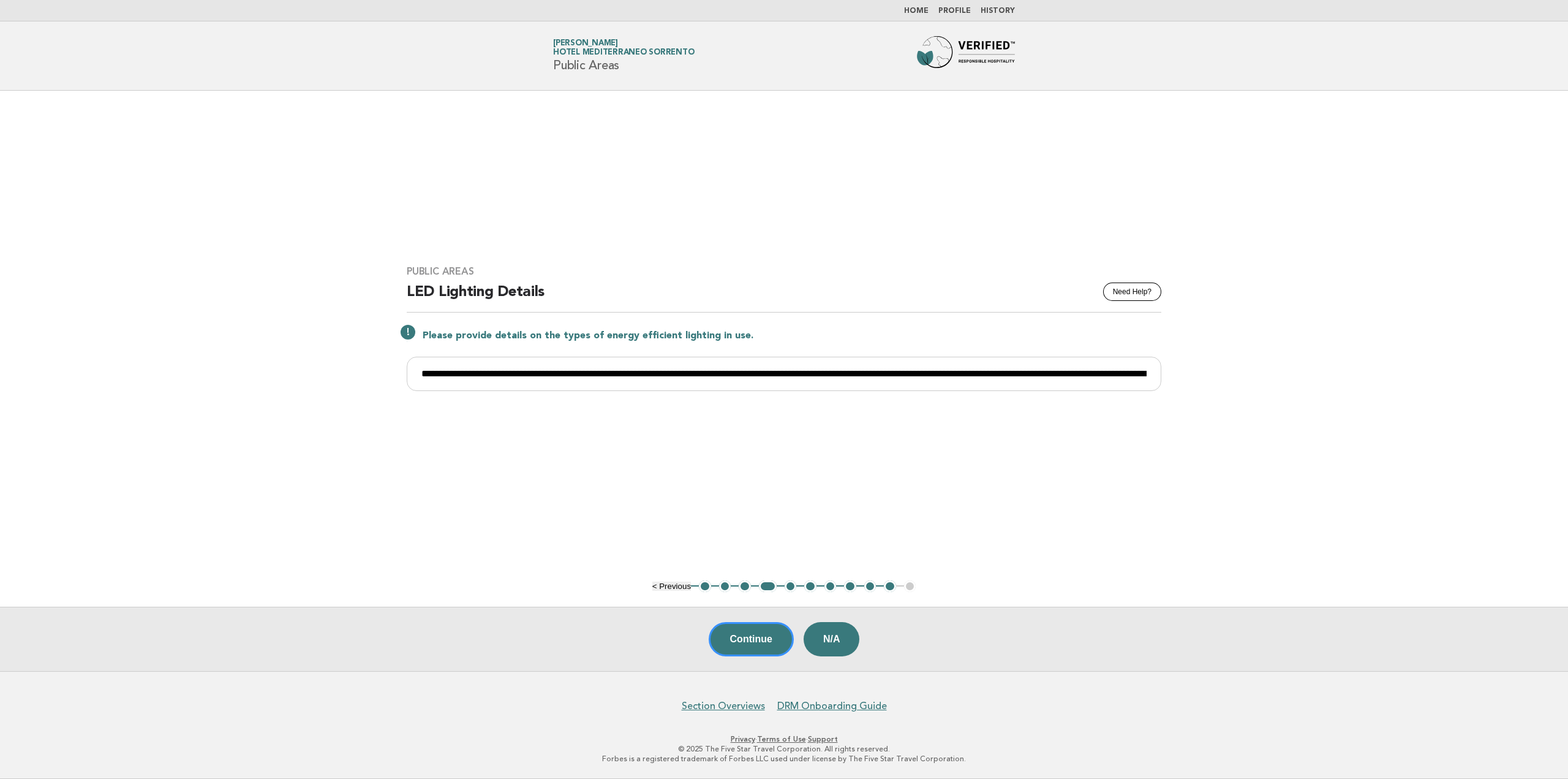
click at [792, 586] on button "5" at bounding box center [791, 587] width 13 height 13
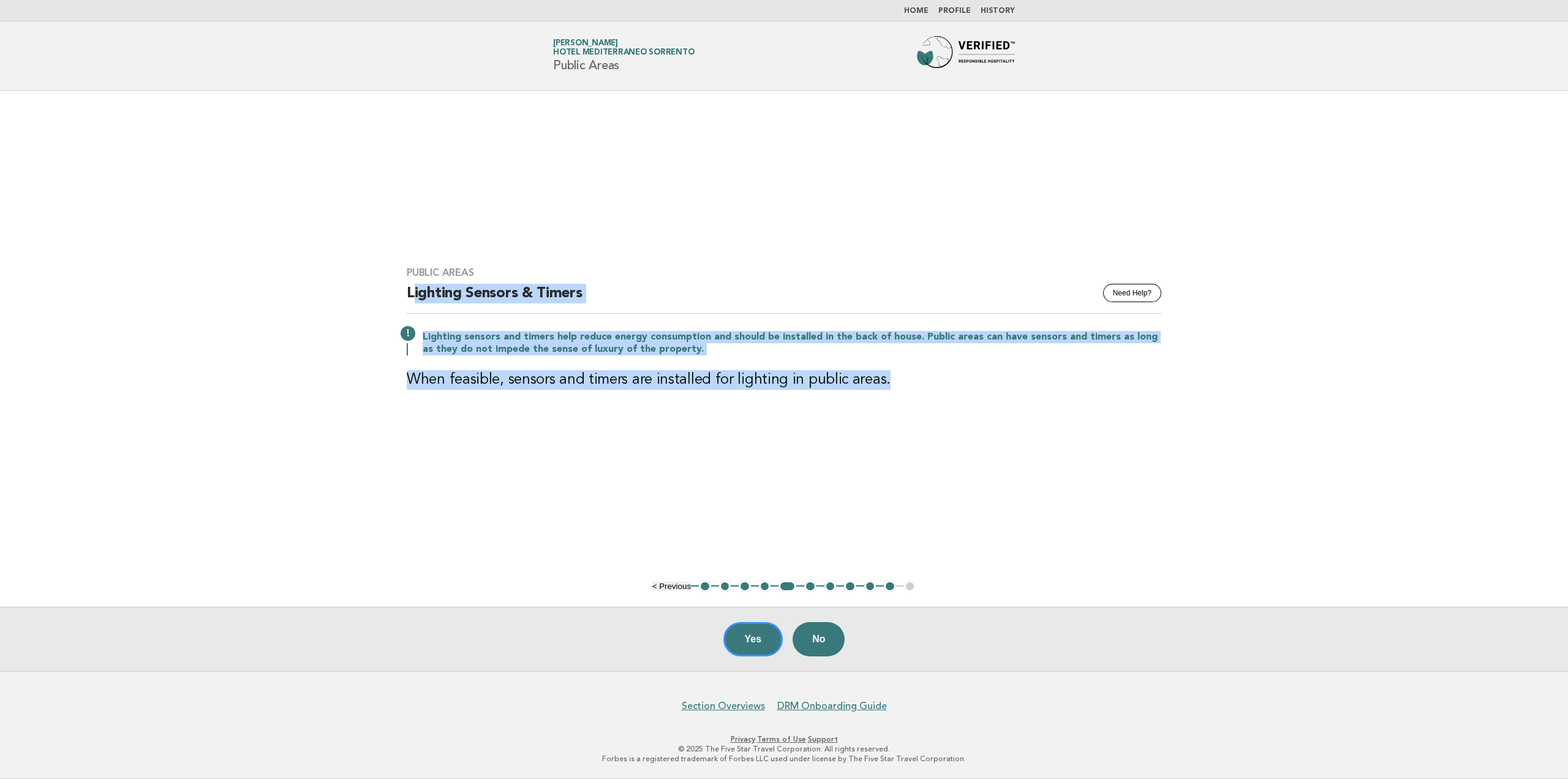
drag, startPoint x: 413, startPoint y: 292, endPoint x: 902, endPoint y: 388, distance: 498.3
click at [902, 388] on div "Public Areas Need Help? Lighting Sensors & Timers Lighting sensors and timers h…" at bounding box center [784, 335] width 784 height 167
copy div "ighting Sensors & Timers Lighting sensors and timers help reduce energy consump…"
drag, startPoint x: 670, startPoint y: 436, endPoint x: 599, endPoint y: 422, distance: 72.4
click at [670, 436] on main "Public Areas Need Help? Lighting Sensors & Timers Lighting sensors and timers h…" at bounding box center [784, 380] width 1568 height 580
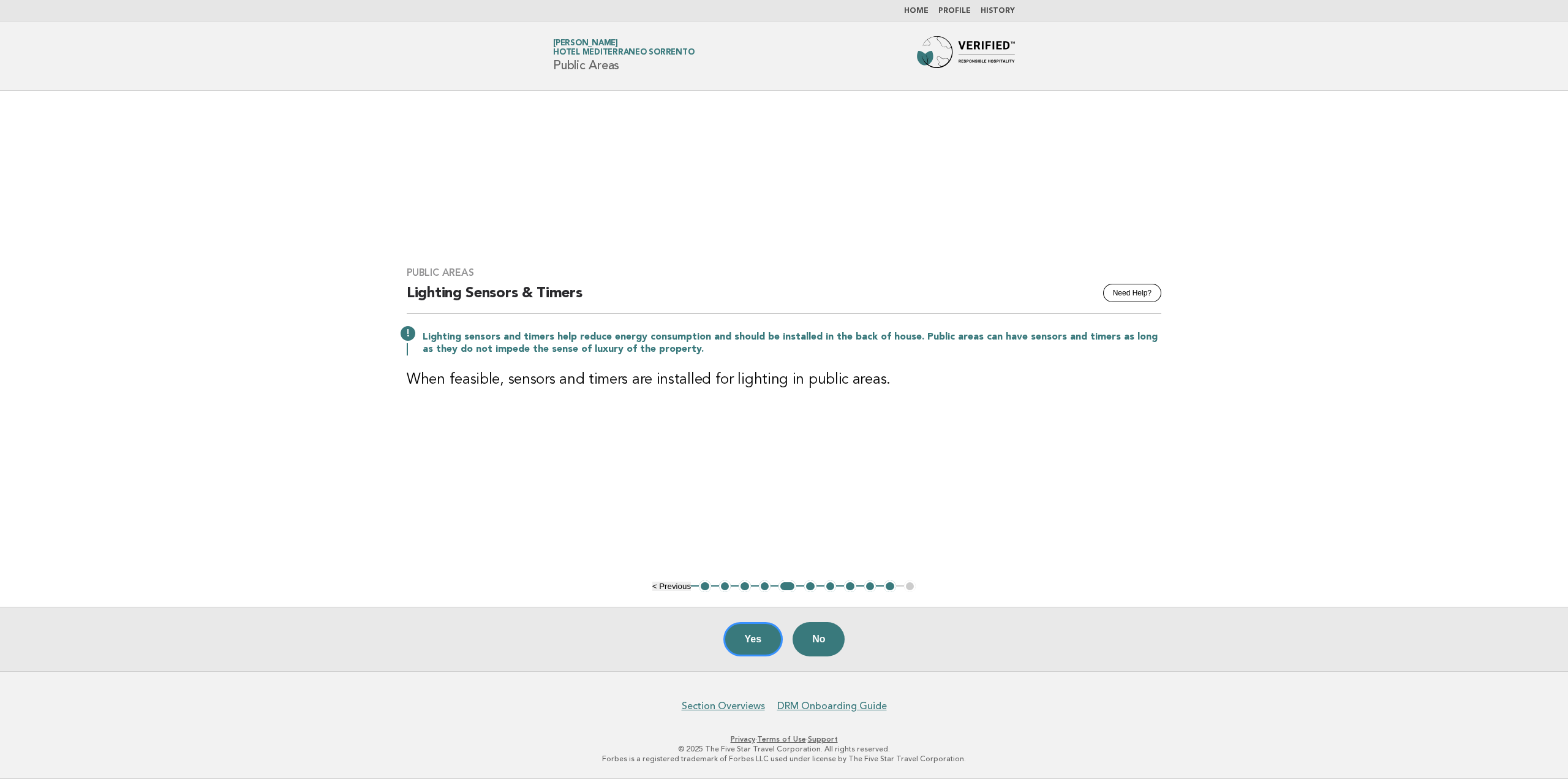
click at [804, 587] on button "6" at bounding box center [810, 587] width 13 height 13
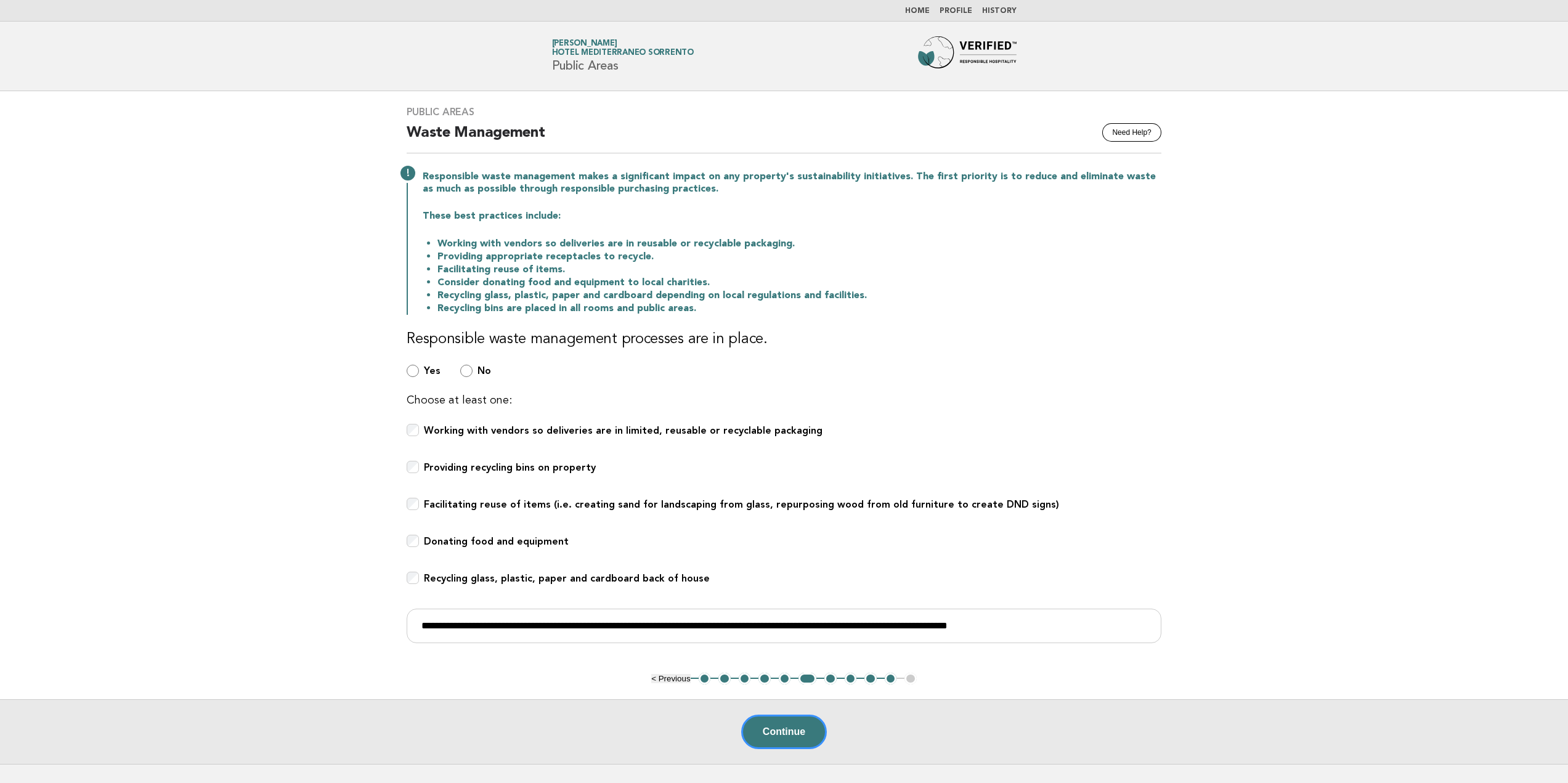
click at [784, 681] on button "5" at bounding box center [785, 679] width 13 height 13
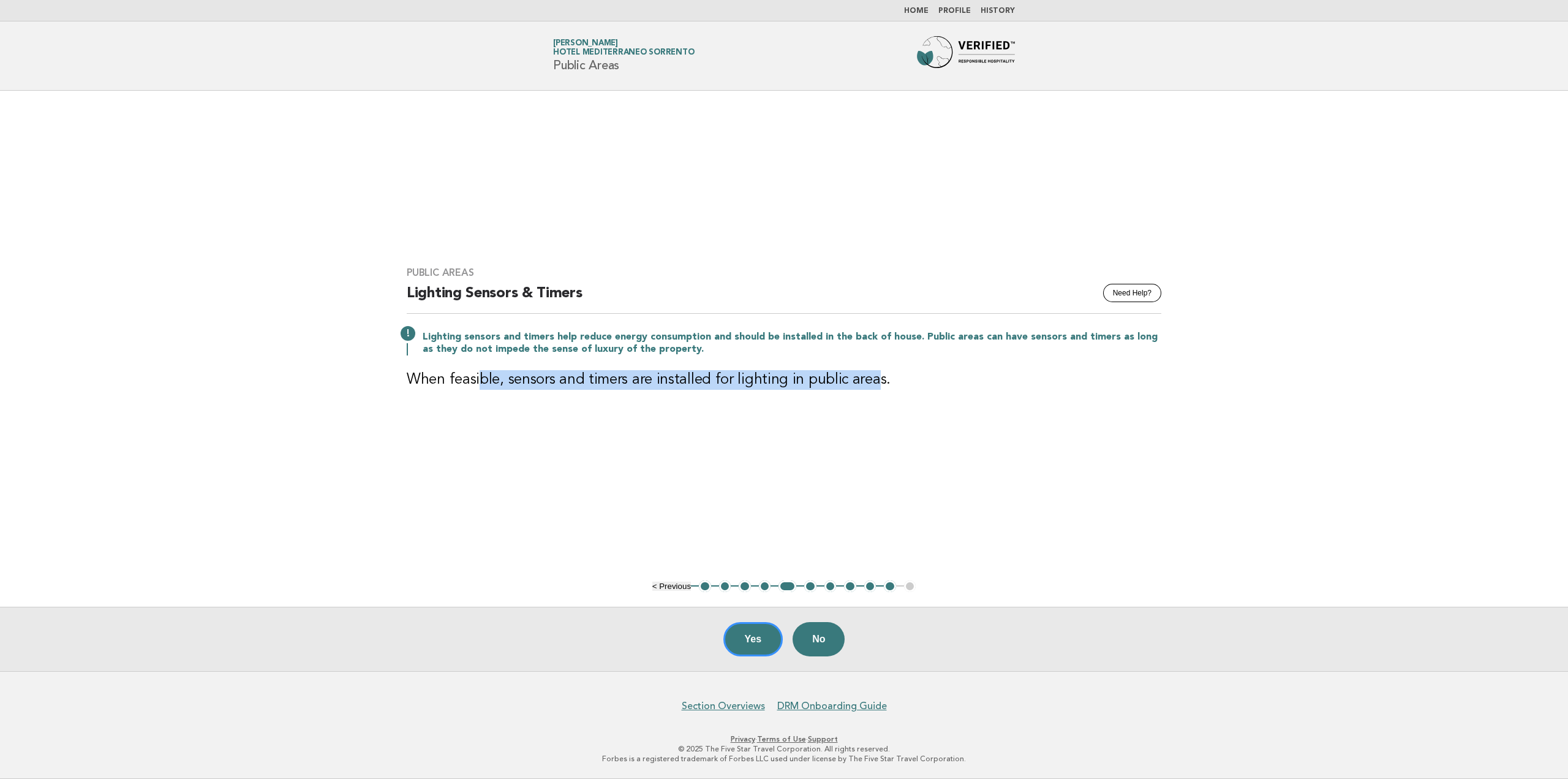
drag, startPoint x: 477, startPoint y: 380, endPoint x: 866, endPoint y: 386, distance: 389.0
click at [866, 386] on h3 "When feasible, sensors and timers are installed for lighting in public areas." at bounding box center [783, 380] width 754 height 20
click at [905, 375] on h3 "When feasible, sensors and timers are installed for lighting in public areas." at bounding box center [783, 380] width 754 height 20
drag, startPoint x: 640, startPoint y: 380, endPoint x: 891, endPoint y: 391, distance: 251.2
click at [868, 400] on div "Public Areas Need Help? Lighting Sensors & Timers Lighting sensors and timers h…" at bounding box center [784, 335] width 784 height 167
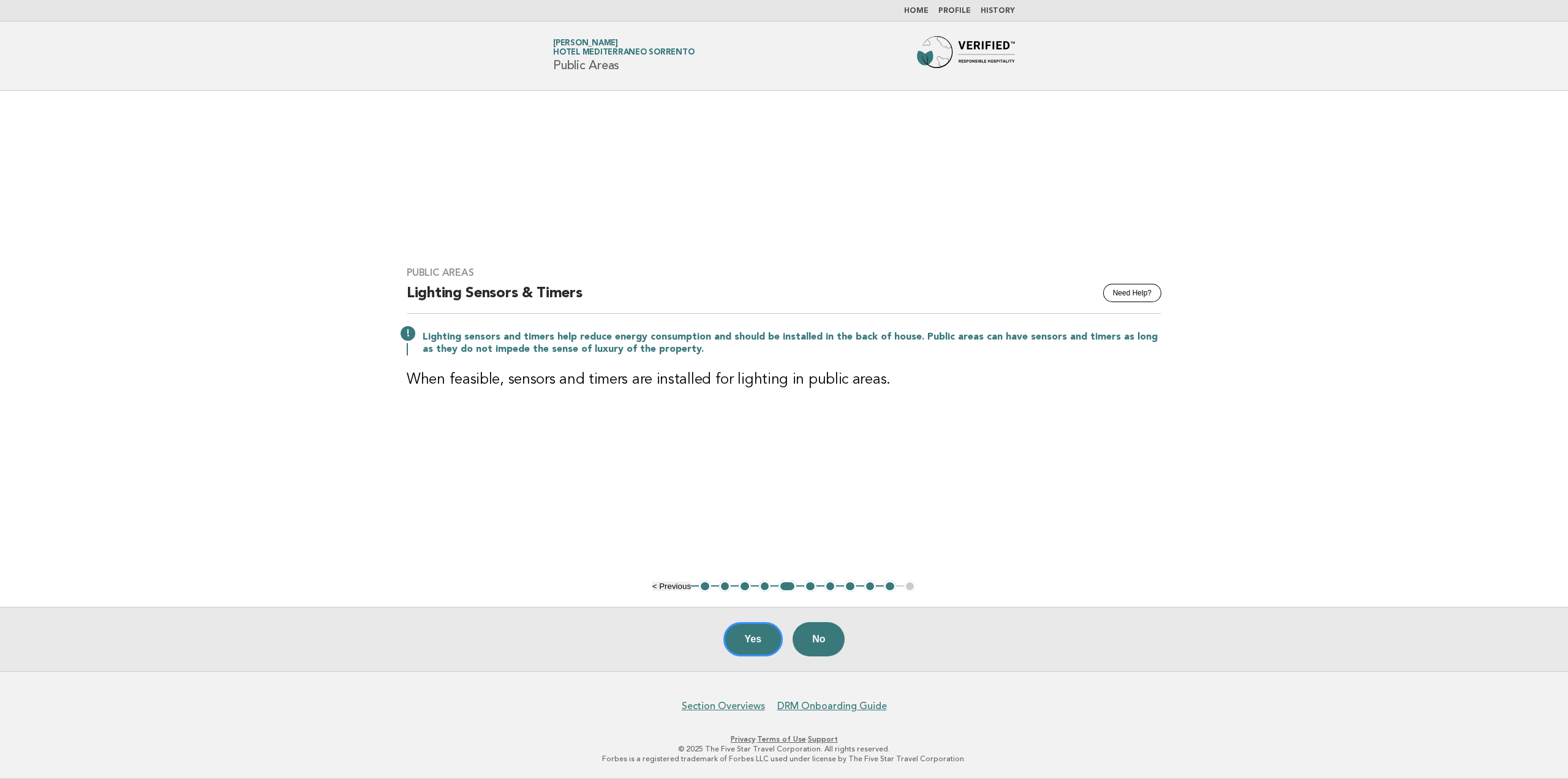
click at [909, 381] on h3 "When feasible, sensors and timers are installed for lighting in public areas." at bounding box center [783, 380] width 754 height 20
click at [762, 587] on button "4" at bounding box center [765, 587] width 13 height 13
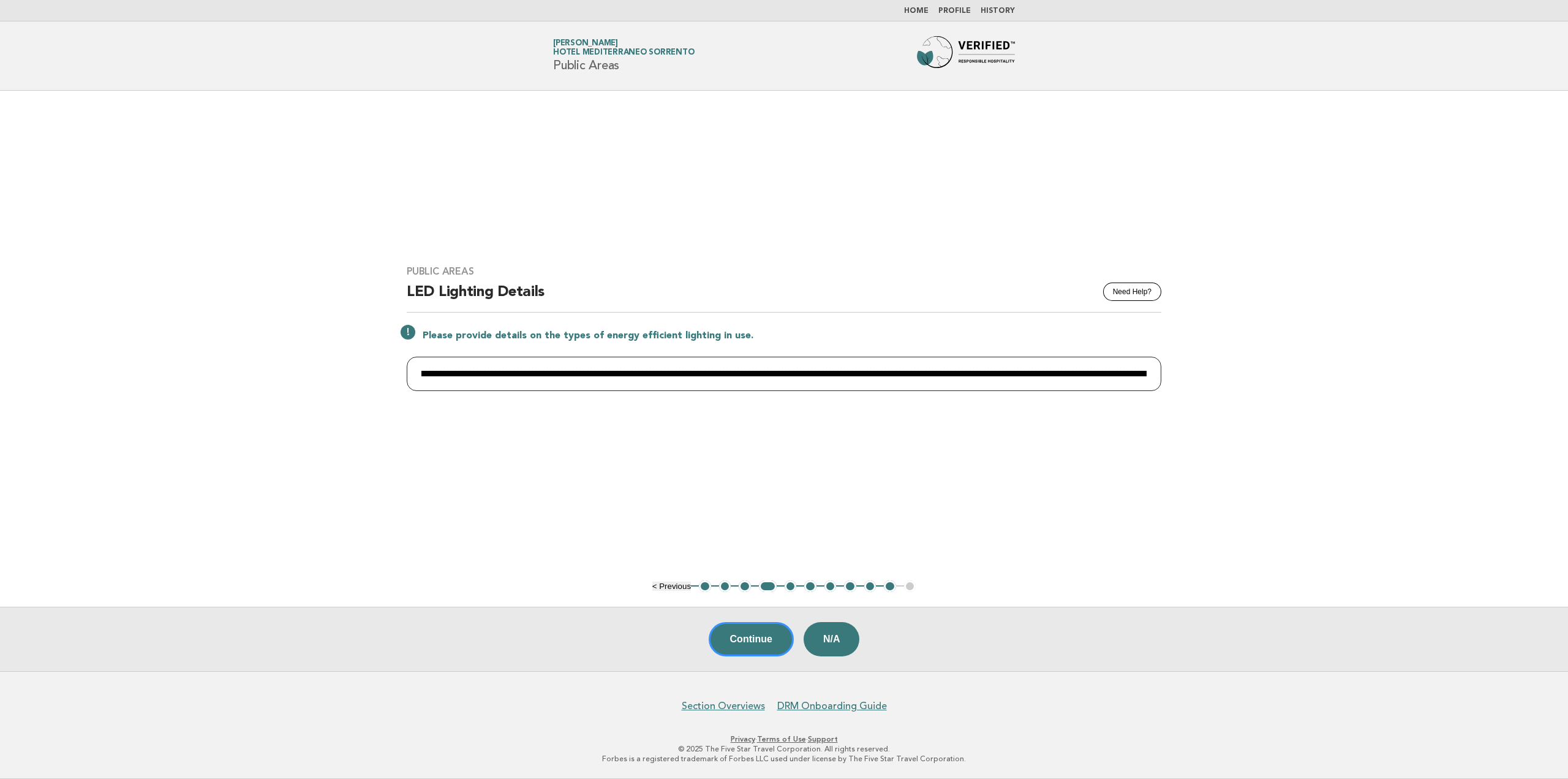
scroll to position [0, 646]
drag, startPoint x: 1155, startPoint y: 383, endPoint x: 1181, endPoint y: 386, distance: 26.2
click at [1181, 386] on main "**********" at bounding box center [784, 380] width 1568 height 580
click at [671, 380] on input "**********" at bounding box center [783, 374] width 754 height 34
click at [750, 374] on input "**********" at bounding box center [783, 374] width 754 height 34
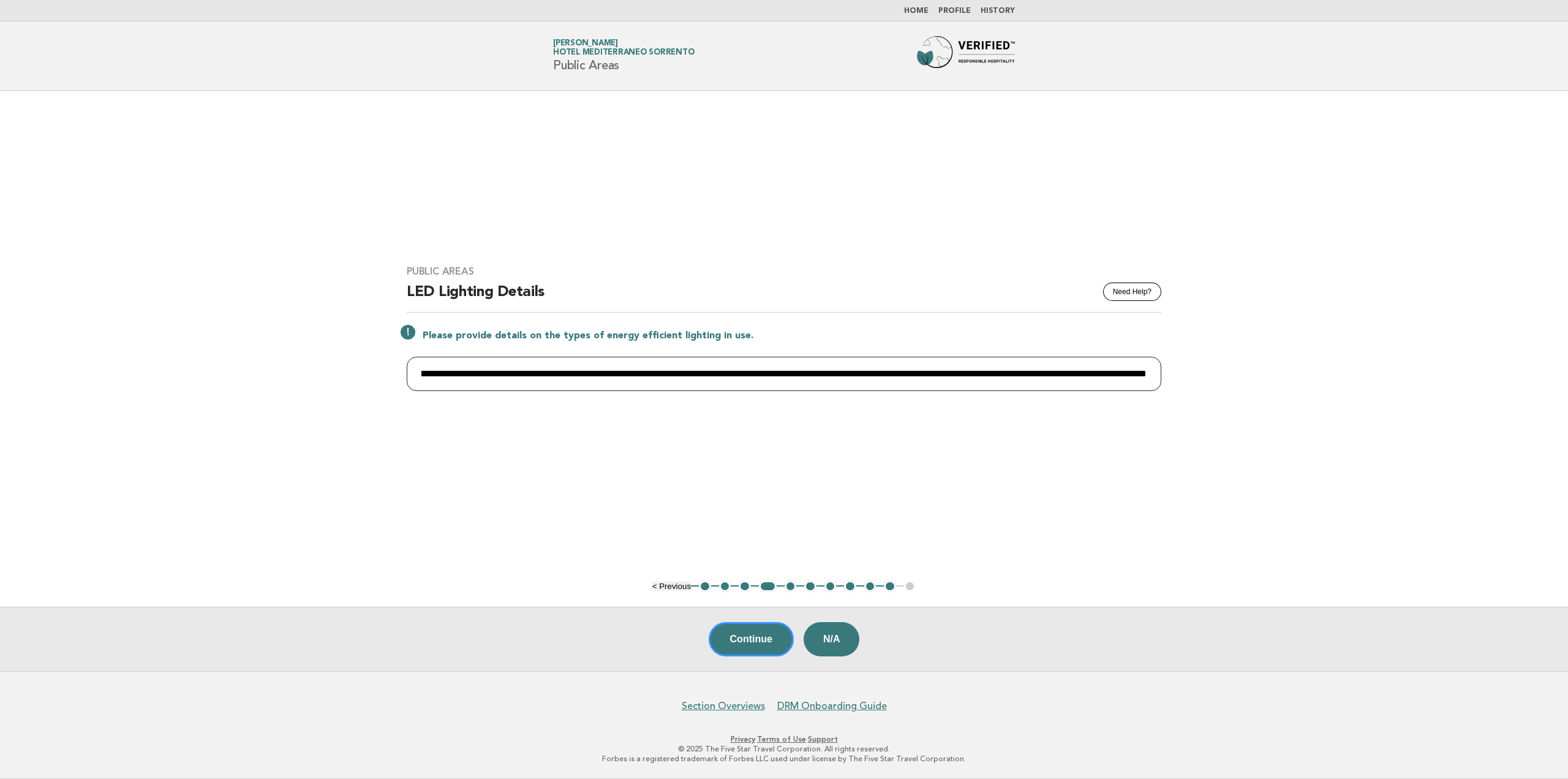
scroll to position [0, 647]
type input "**********"
click at [793, 587] on button "5" at bounding box center [791, 587] width 13 height 13
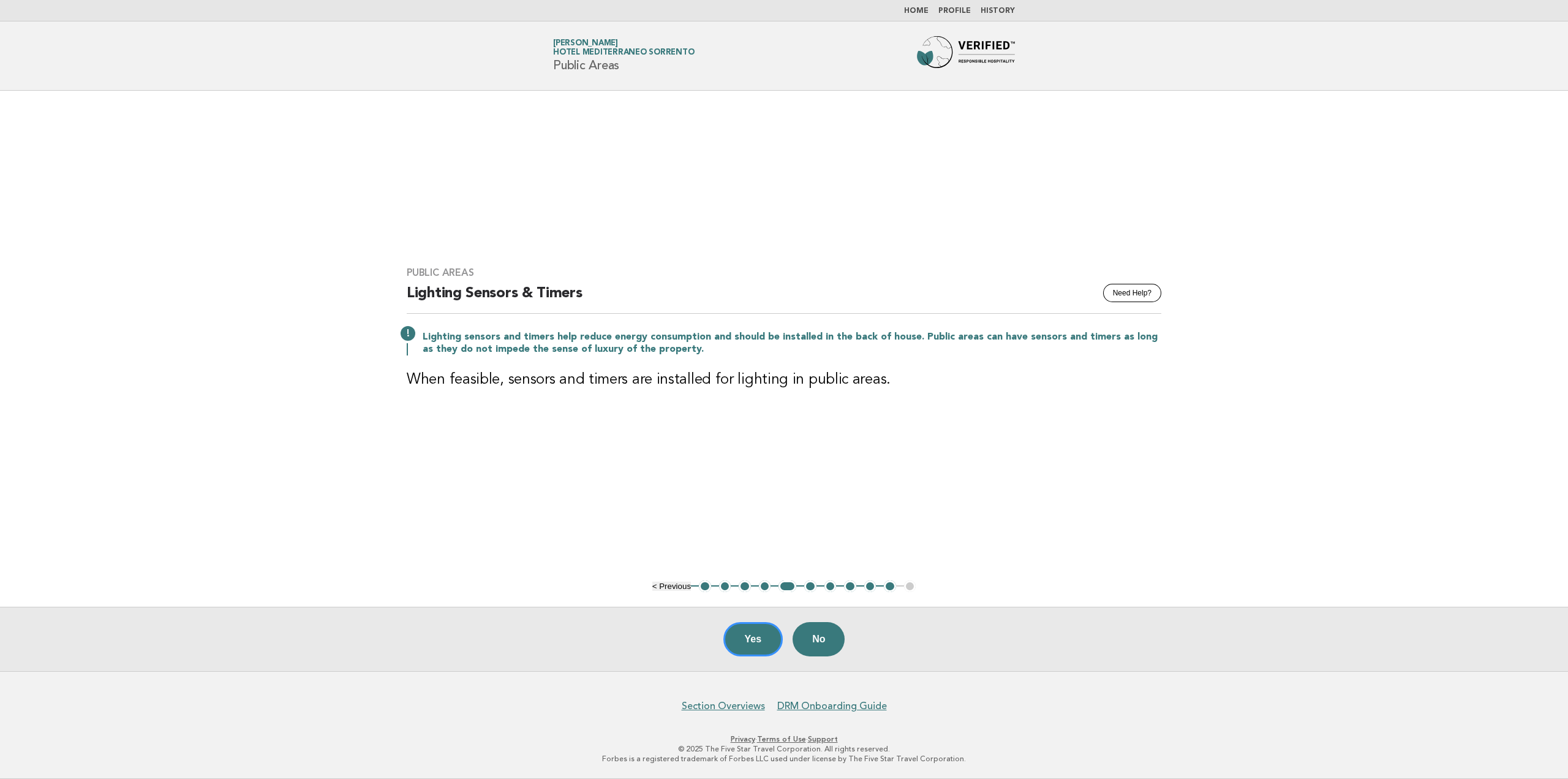
click at [811, 589] on button "6" at bounding box center [810, 587] width 13 height 13
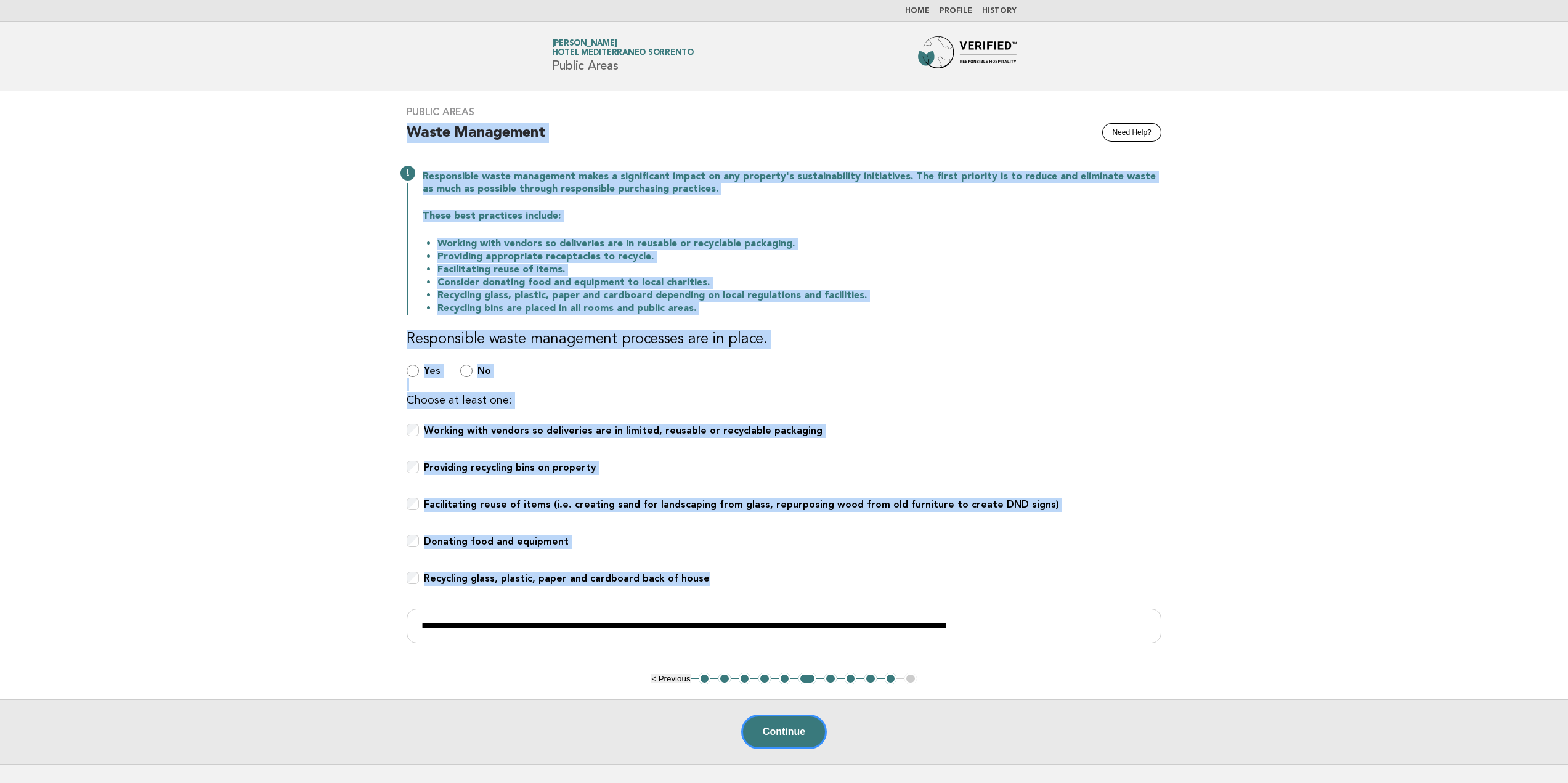
drag, startPoint x: 407, startPoint y: 127, endPoint x: 754, endPoint y: 577, distance: 568.3
click at [754, 577] on div "Public Areas Need Help? Waste Management Responsible waste management makes a s…" at bounding box center [783, 382] width 784 height 581
copy div "Waste Management Responsible waste management makes a significant impact on any…"
click at [778, 393] on p "Choose at least one:" at bounding box center [784, 400] width 755 height 17
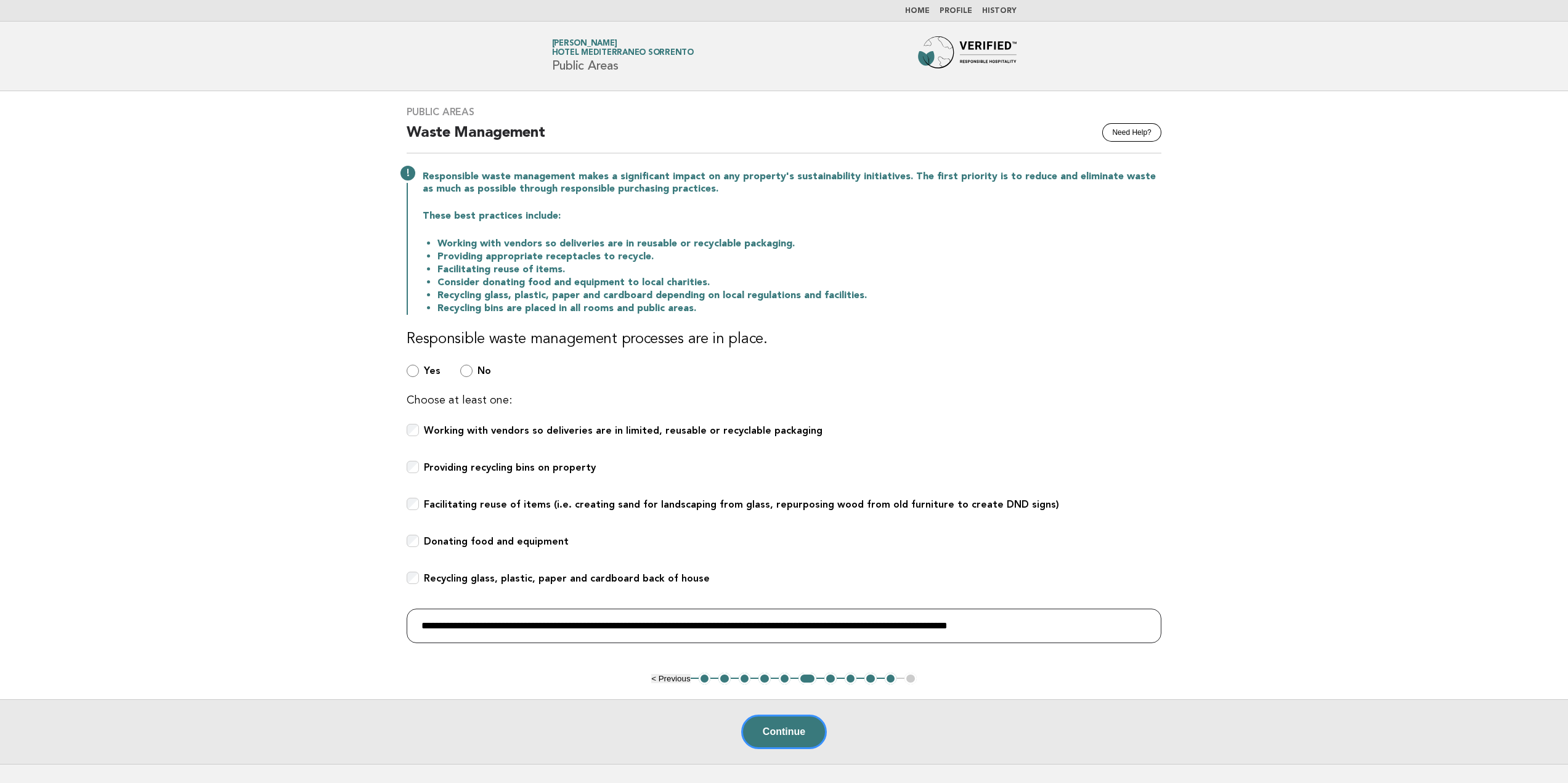
drag, startPoint x: 1068, startPoint y: 629, endPoint x: 350, endPoint y: 606, distance: 718.4
click at [350, 606] on main "Public Areas Need Help? Waste Management Responsible waste management makes a s…" at bounding box center [784, 427] width 1568 height 672
click at [910, 676] on ul "< Previous 1 2 3 4 5 6 7 8 9 10 11" at bounding box center [784, 679] width 265 height 13
click at [875, 679] on button "9" at bounding box center [870, 679] width 13 height 13
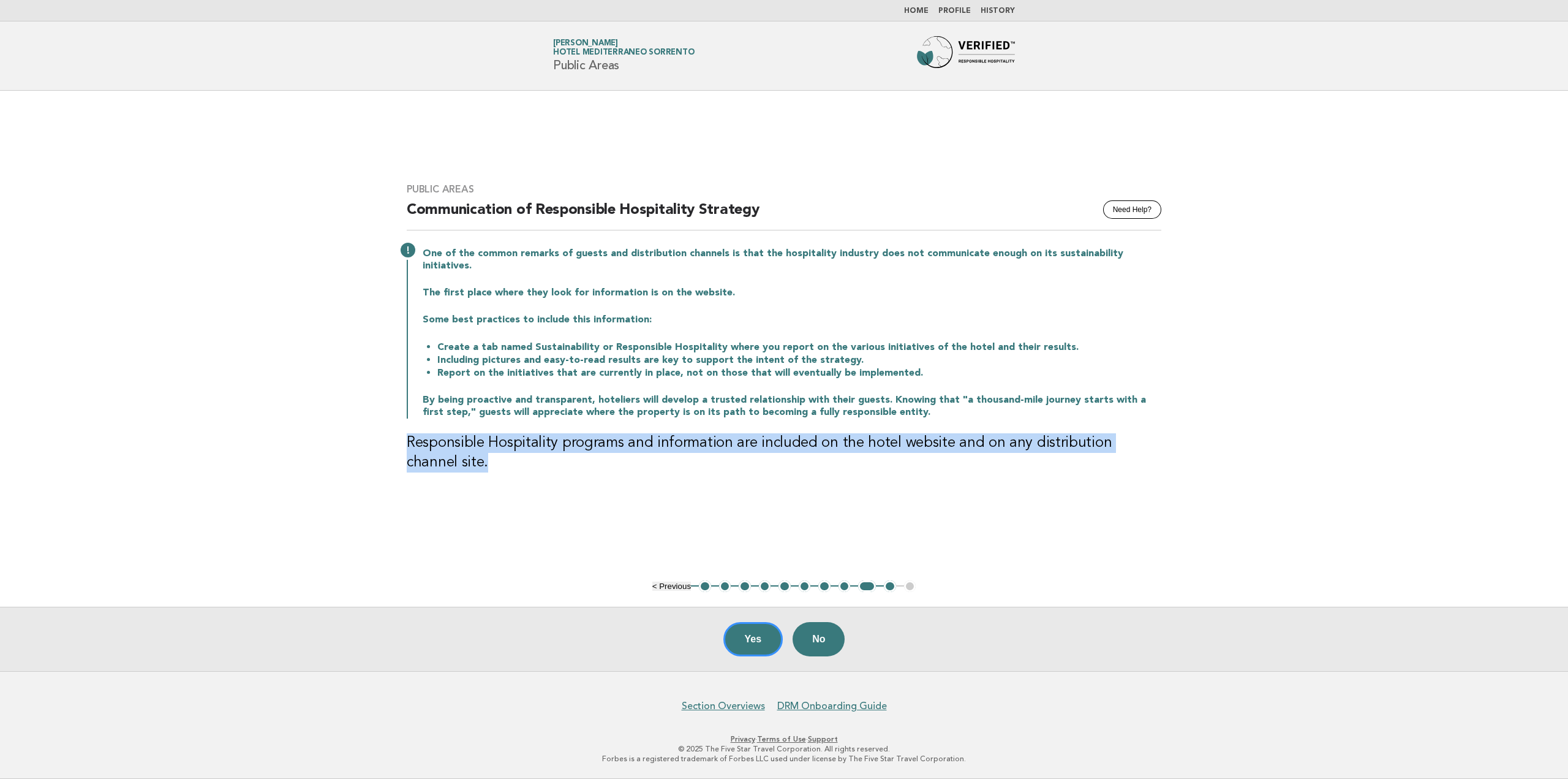
drag, startPoint x: 407, startPoint y: 439, endPoint x: 545, endPoint y: 451, distance: 138.5
click at [545, 451] on h3 "Responsible Hospitality programs and information are included on the hotel webs…" at bounding box center [783, 452] width 754 height 39
copy h3 "Responsible Hospitality programs and information are included on the hotel webs…"
click at [845, 585] on button "8" at bounding box center [845, 587] width 13 height 13
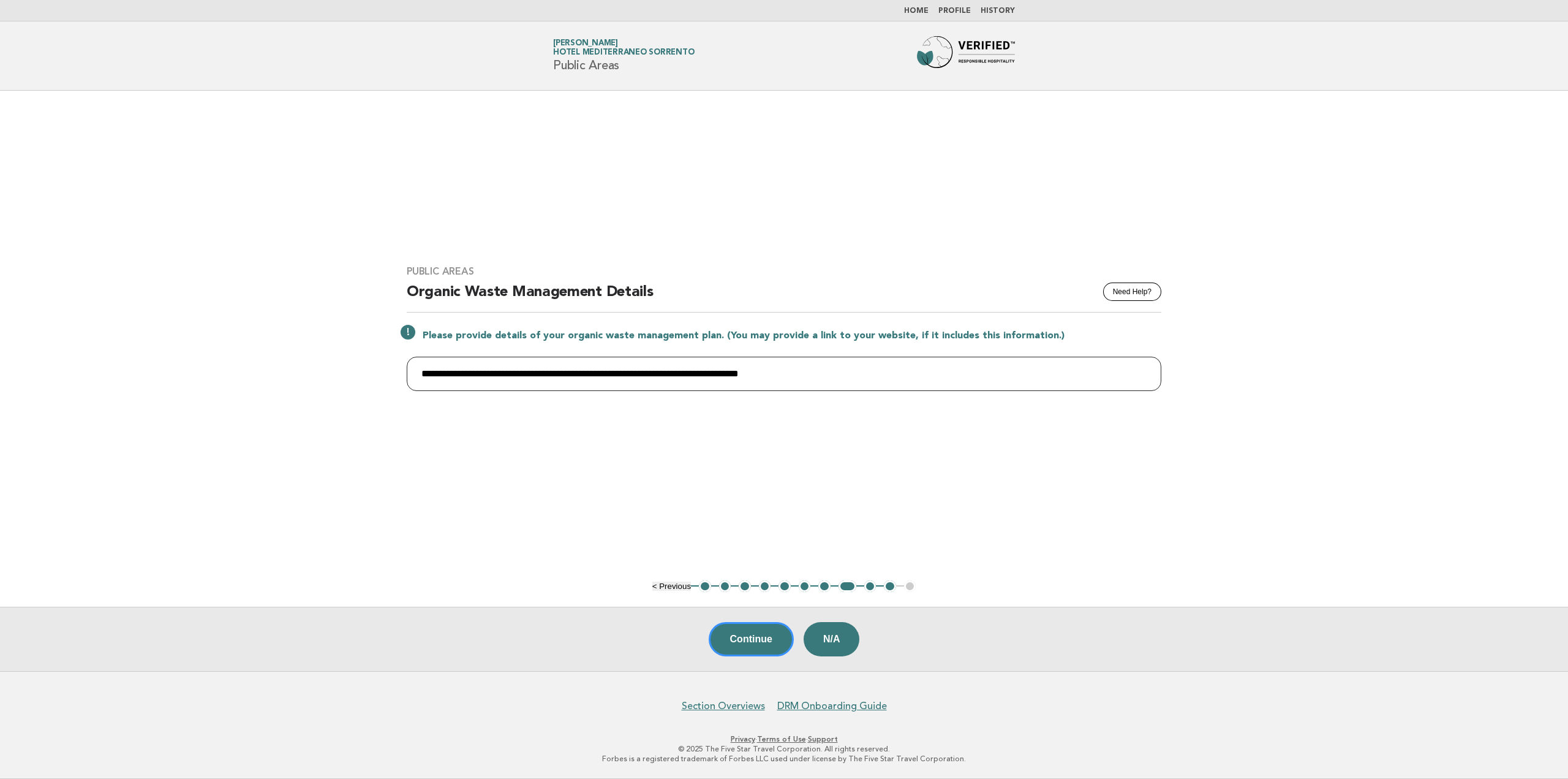
drag, startPoint x: 861, startPoint y: 371, endPoint x: 416, endPoint y: 369, distance: 445.0
click at [416, 369] on input "**********" at bounding box center [783, 374] width 754 height 34
click at [602, 446] on main "**********" at bounding box center [784, 380] width 1568 height 580
click at [828, 586] on button "7" at bounding box center [825, 587] width 13 height 13
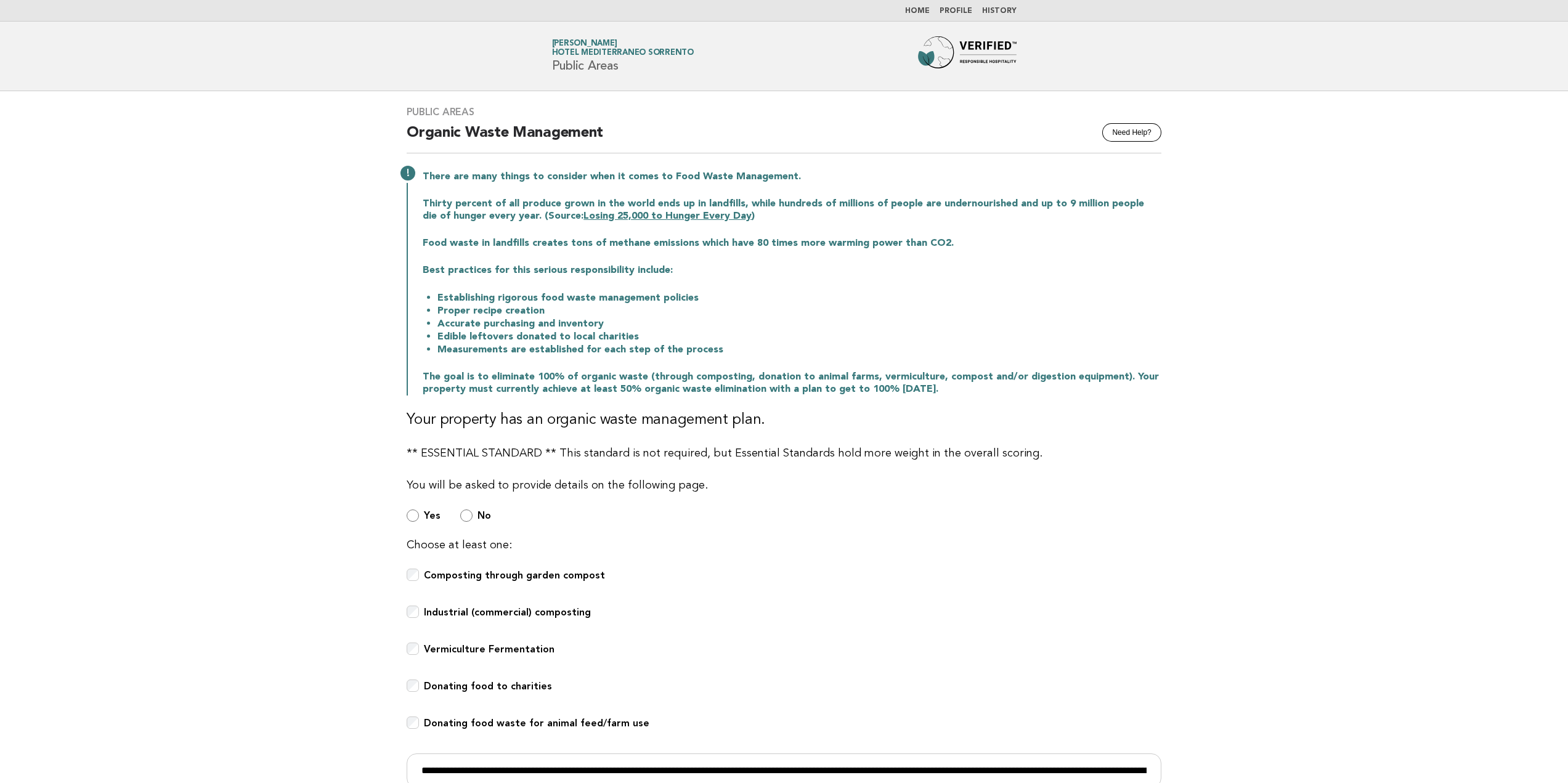
scroll to position [233, 0]
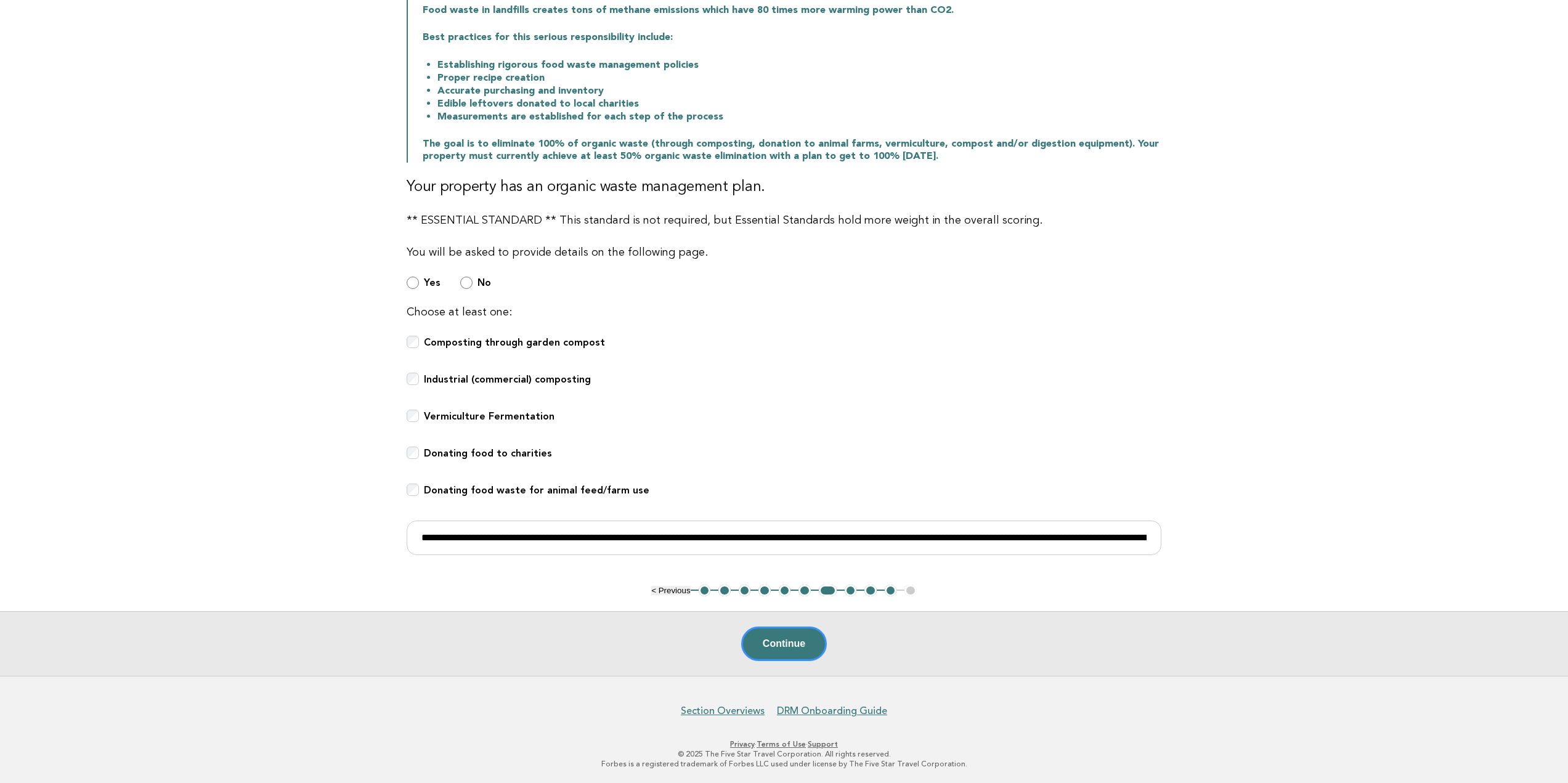
click at [801, 590] on button "6" at bounding box center [805, 590] width 13 height 13
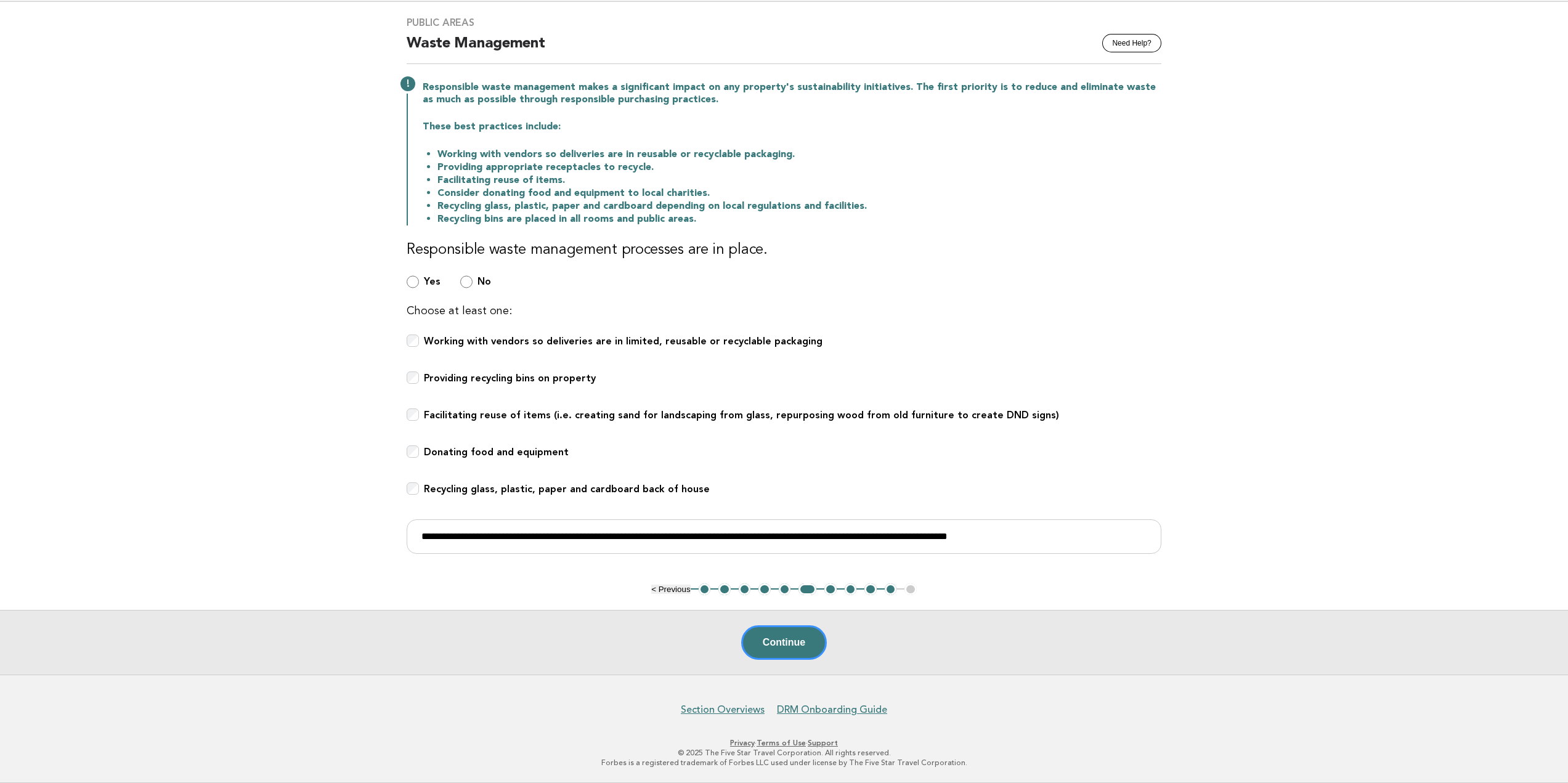
scroll to position [88, 0]
click at [827, 588] on button "7" at bounding box center [830, 590] width 13 height 13
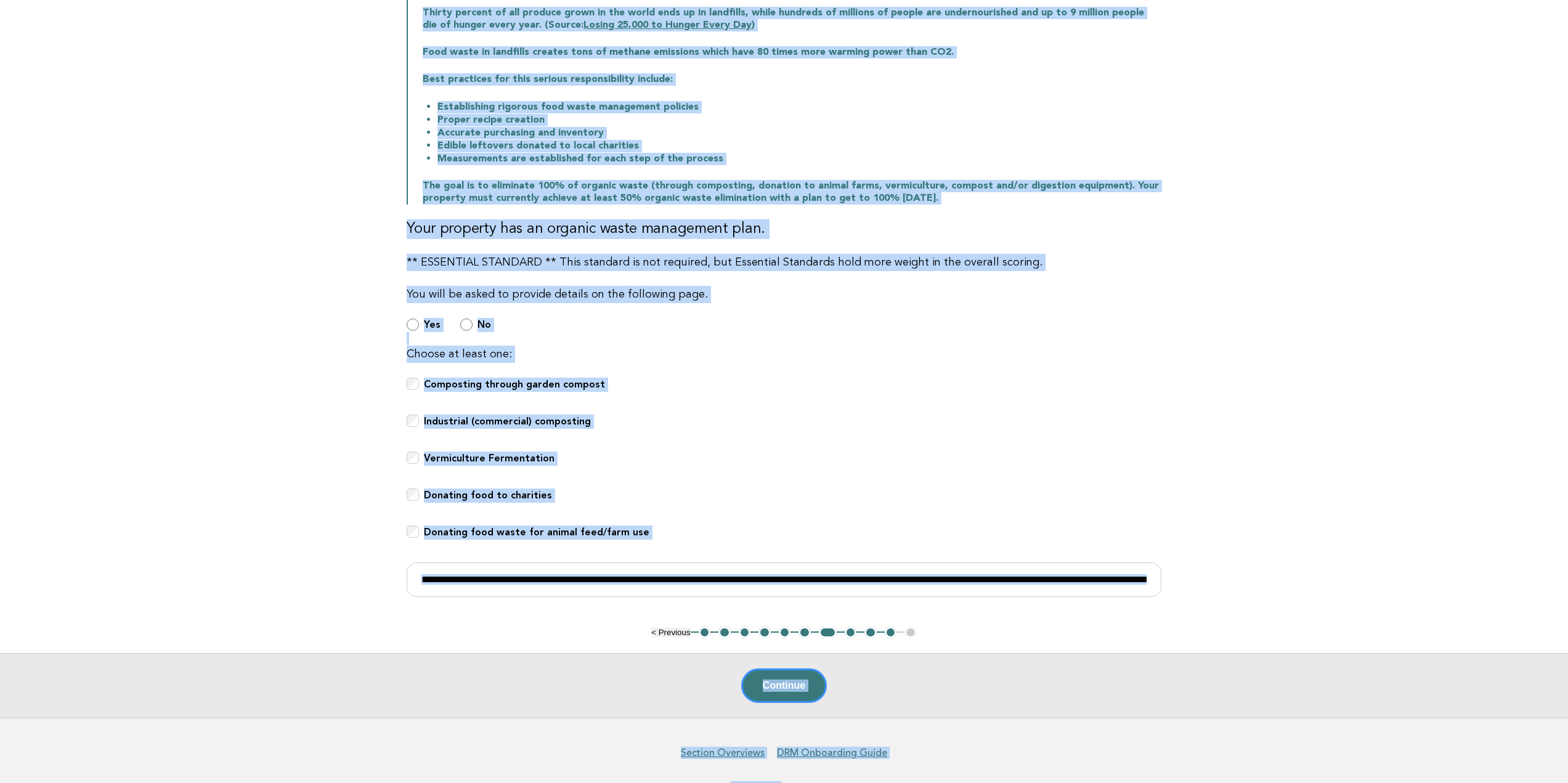
scroll to position [233, 0]
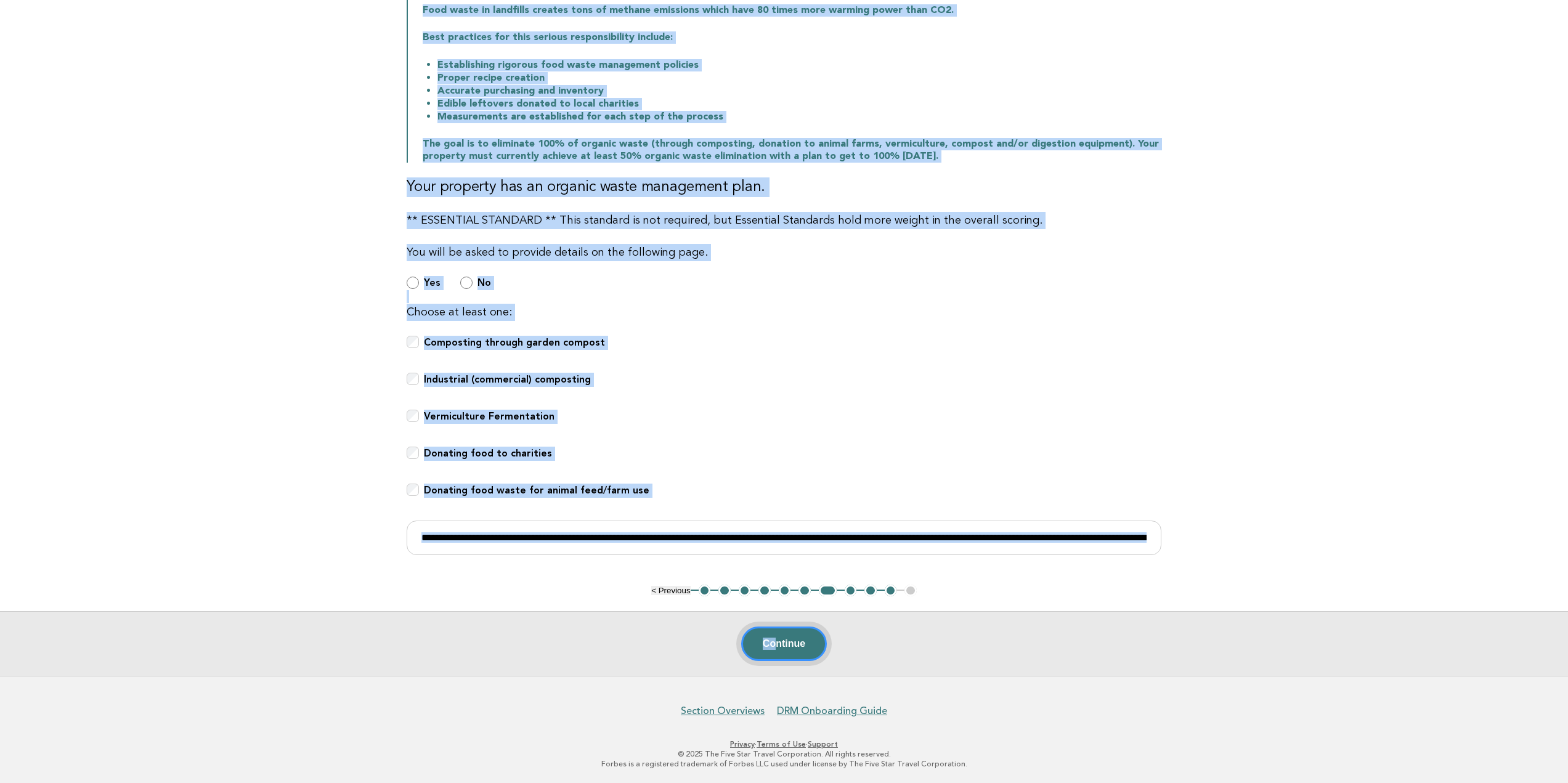
drag, startPoint x: 409, startPoint y: 127, endPoint x: 774, endPoint y: 634, distance: 624.7
click at [774, 634] on main "Public Areas Need Help? Organic Waste Management There are many things to consi…" at bounding box center [784, 267] width 1568 height 818
copy main "Organic Waste Management There are many things to consider when it comes to Foo…"
click at [462, 541] on input "**********" at bounding box center [784, 538] width 755 height 35
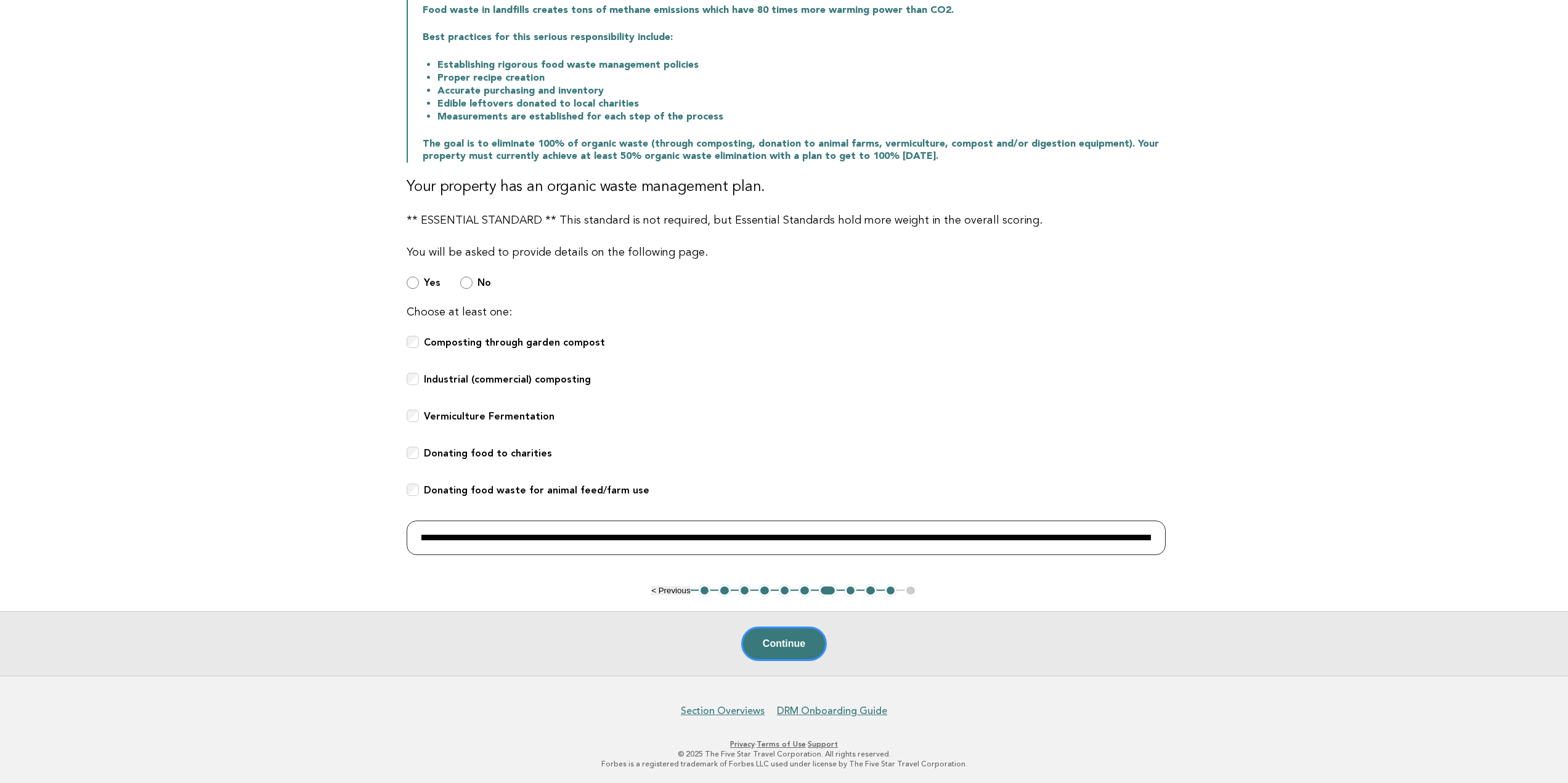
scroll to position [0, 1963]
drag, startPoint x: 420, startPoint y: 538, endPoint x: 1494, endPoint y: 576, distance: 1074.7
click at [1494, 576] on main "Public Areas Need Help? Organic Waste Management There are many things to consi…" at bounding box center [784, 267] width 1568 height 818
click at [848, 593] on button "8" at bounding box center [851, 590] width 13 height 13
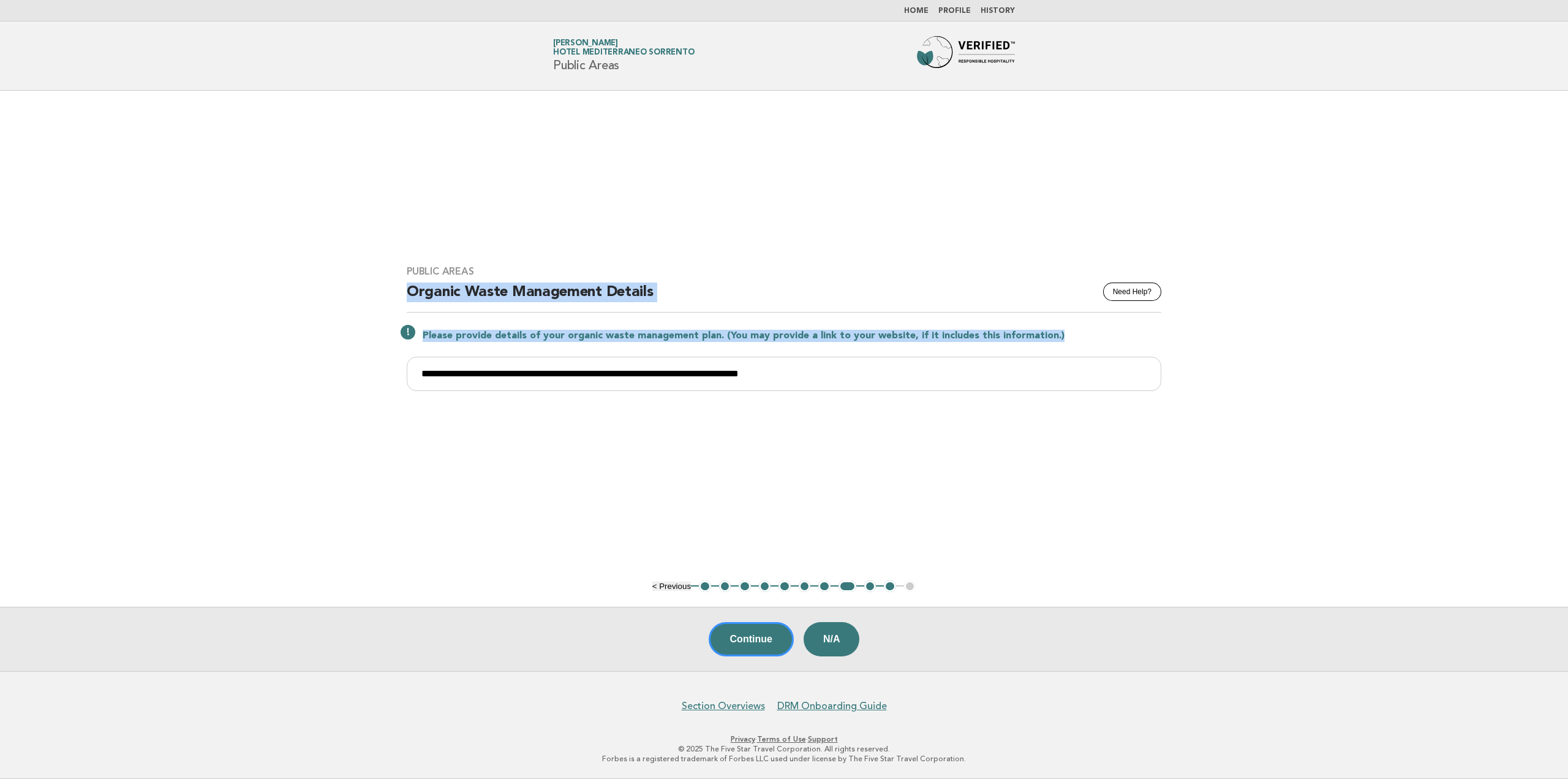
drag, startPoint x: 412, startPoint y: 294, endPoint x: 1037, endPoint y: 503, distance: 659.0
click at [1037, 503] on main "**********" at bounding box center [784, 380] width 1568 height 580
copy div "Organic Waste Management Details Please provide details of your organic waste m…"
click at [861, 369] on input "**********" at bounding box center [783, 374] width 754 height 34
click at [886, 380] on input "**********" at bounding box center [783, 374] width 754 height 34
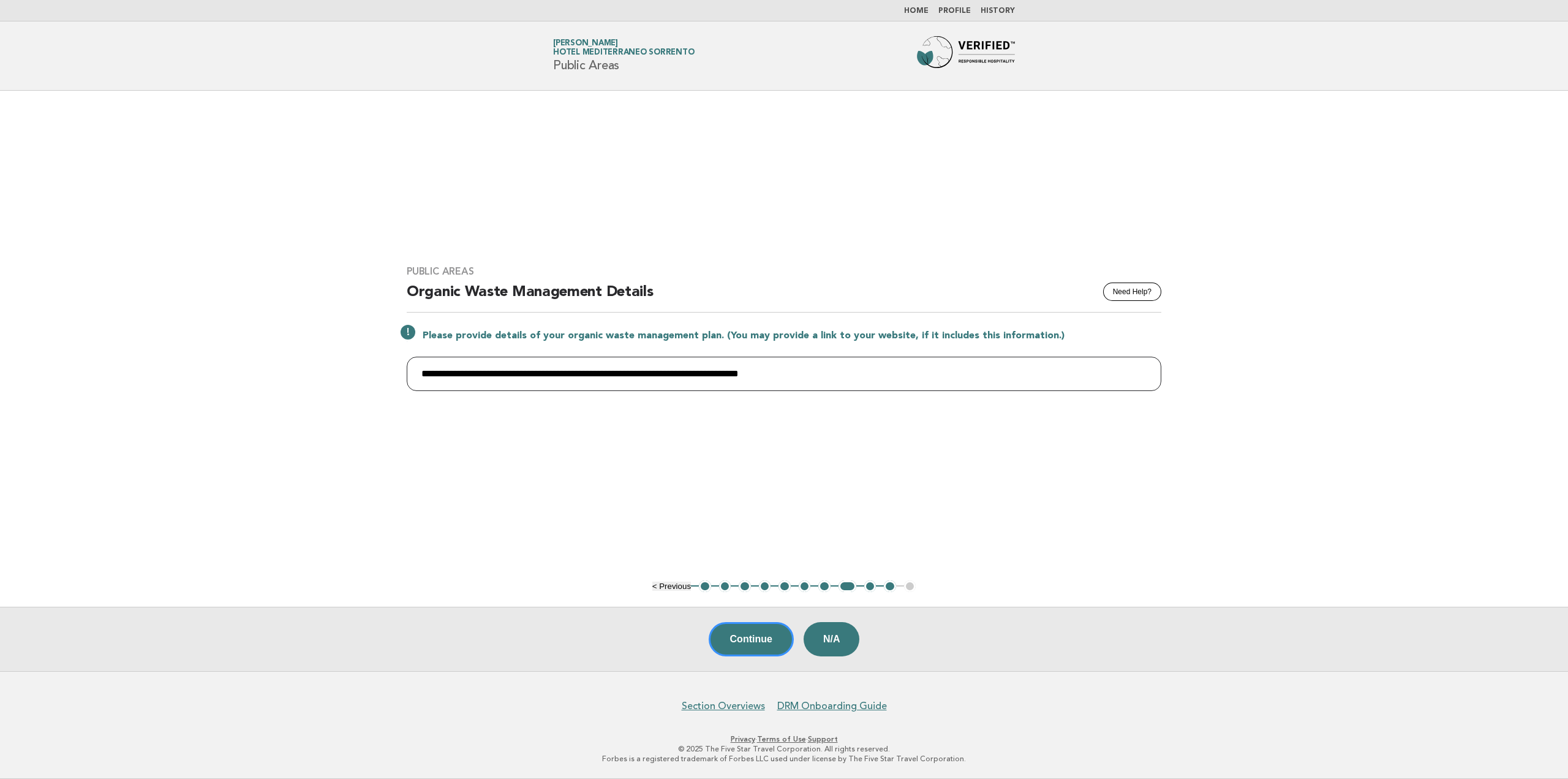
drag, startPoint x: 864, startPoint y: 376, endPoint x: 406, endPoint y: 381, distance: 458.0
click at [406, 381] on input "**********" at bounding box center [783, 374] width 754 height 34
click at [870, 587] on button "9" at bounding box center [871, 587] width 13 height 13
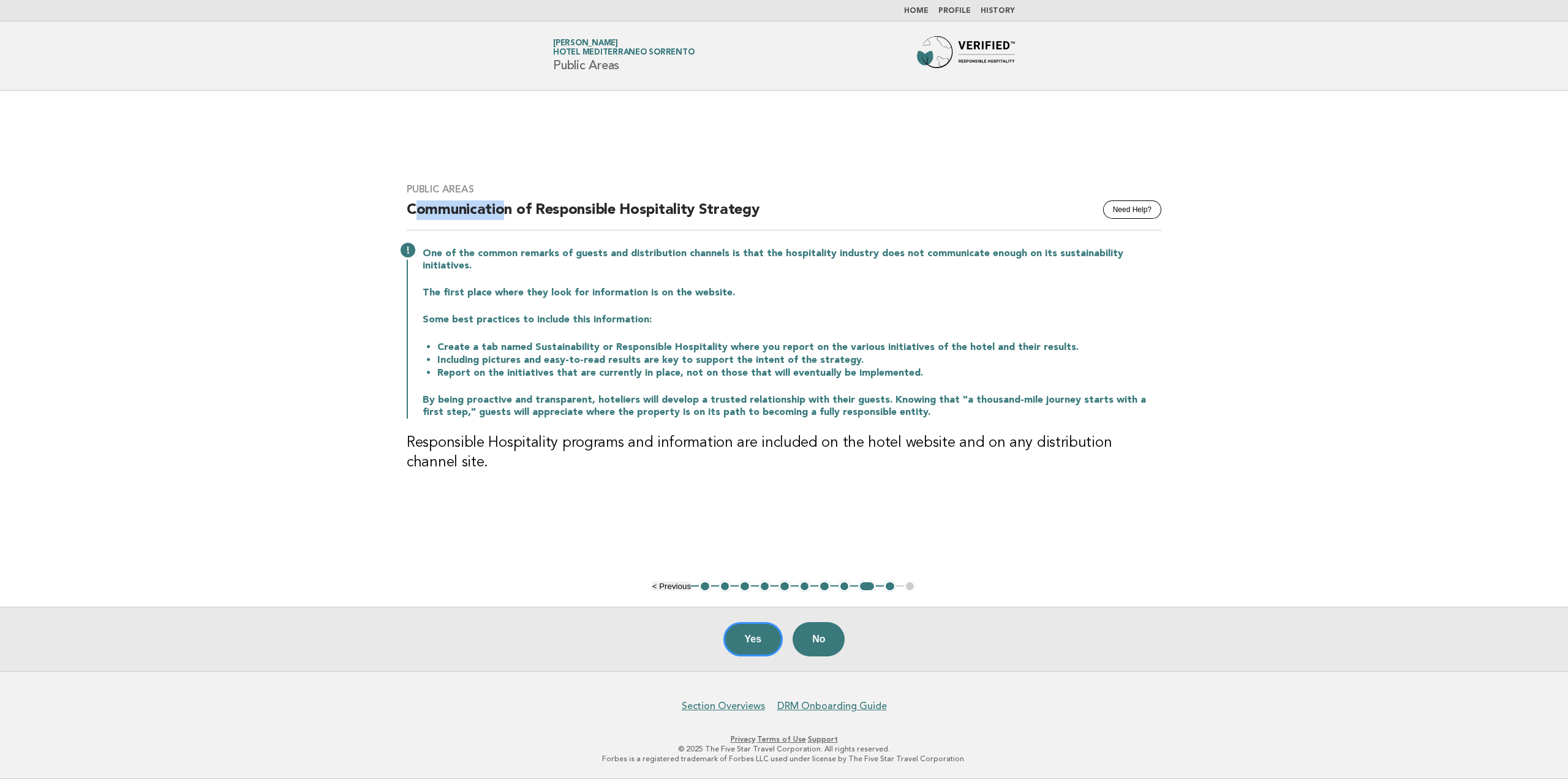
drag, startPoint x: 417, startPoint y: 219, endPoint x: 499, endPoint y: 221, distance: 82.0
click at [499, 221] on h2 "Communication of Responsible Hospitality Strategy" at bounding box center [783, 215] width 754 height 30
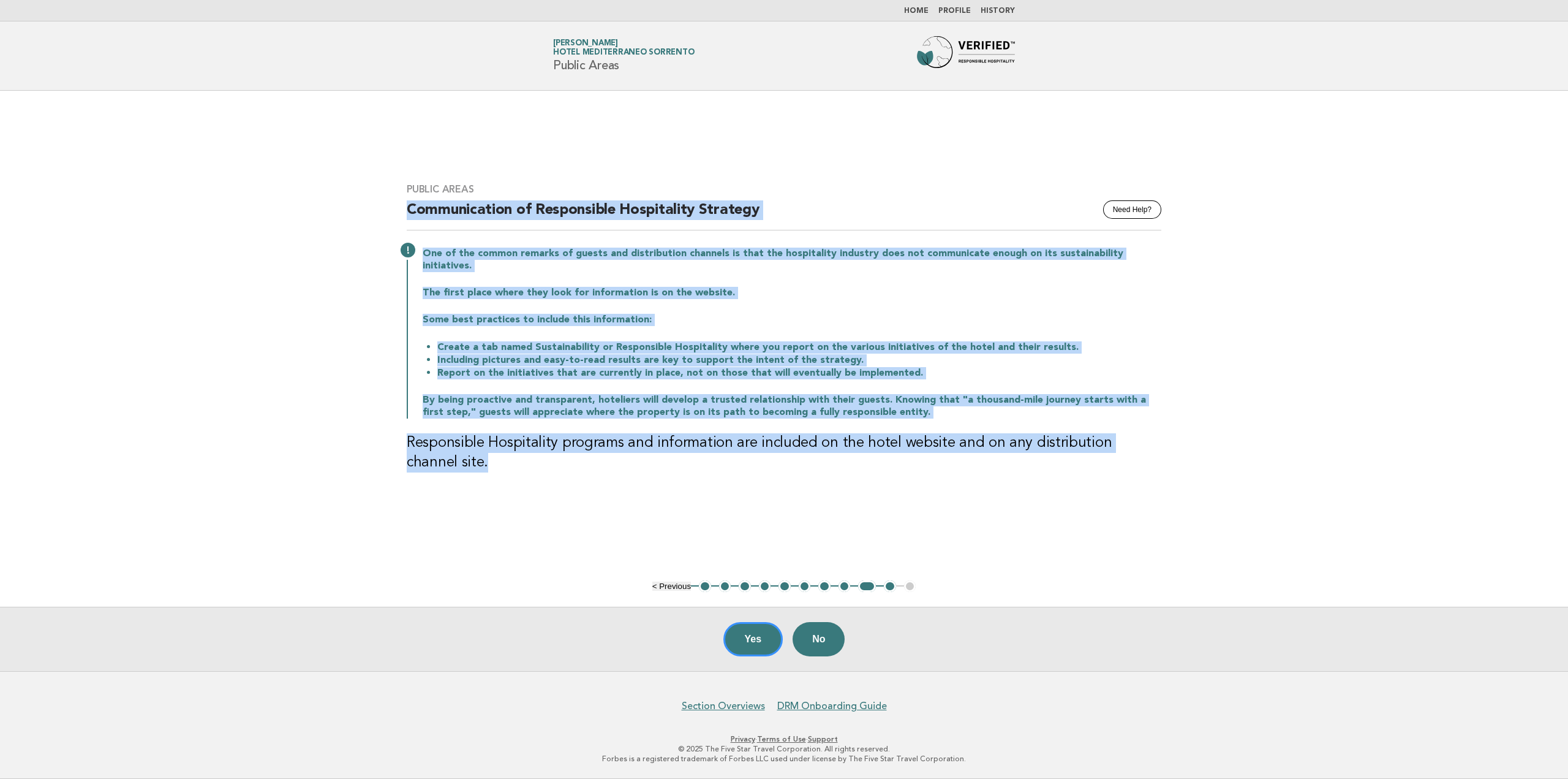
drag, startPoint x: 403, startPoint y: 220, endPoint x: 701, endPoint y: 455, distance: 379.5
click at [701, 455] on div "Public Areas Need Help? Communication of Responsible Hospitality Strategy One o…" at bounding box center [784, 334] width 784 height 333
copy div "Communication of Responsible Hospitality Strategy One of the common remarks of …"
click at [574, 433] on h3 "Responsible Hospitality programs and information are included on the hotel webs…" at bounding box center [783, 452] width 754 height 39
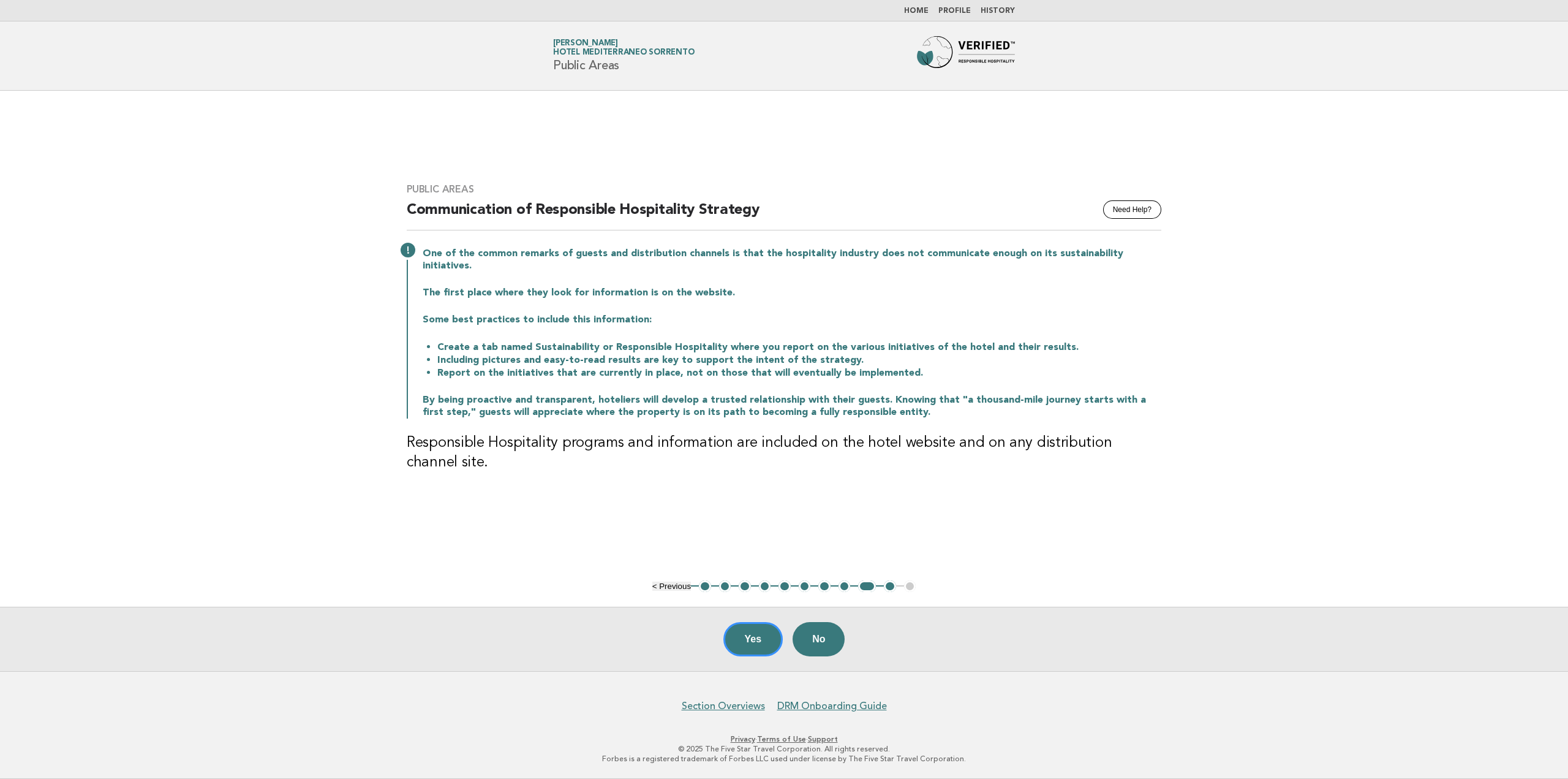
click at [446, 455] on h3 "Responsible Hospitality programs and information are included on the hotel webs…" at bounding box center [783, 452] width 754 height 39
click at [890, 589] on button "10" at bounding box center [890, 587] width 13 height 13
click at [890, 584] on button "10" at bounding box center [890, 587] width 13 height 13
click at [888, 589] on button "10" at bounding box center [890, 587] width 13 height 13
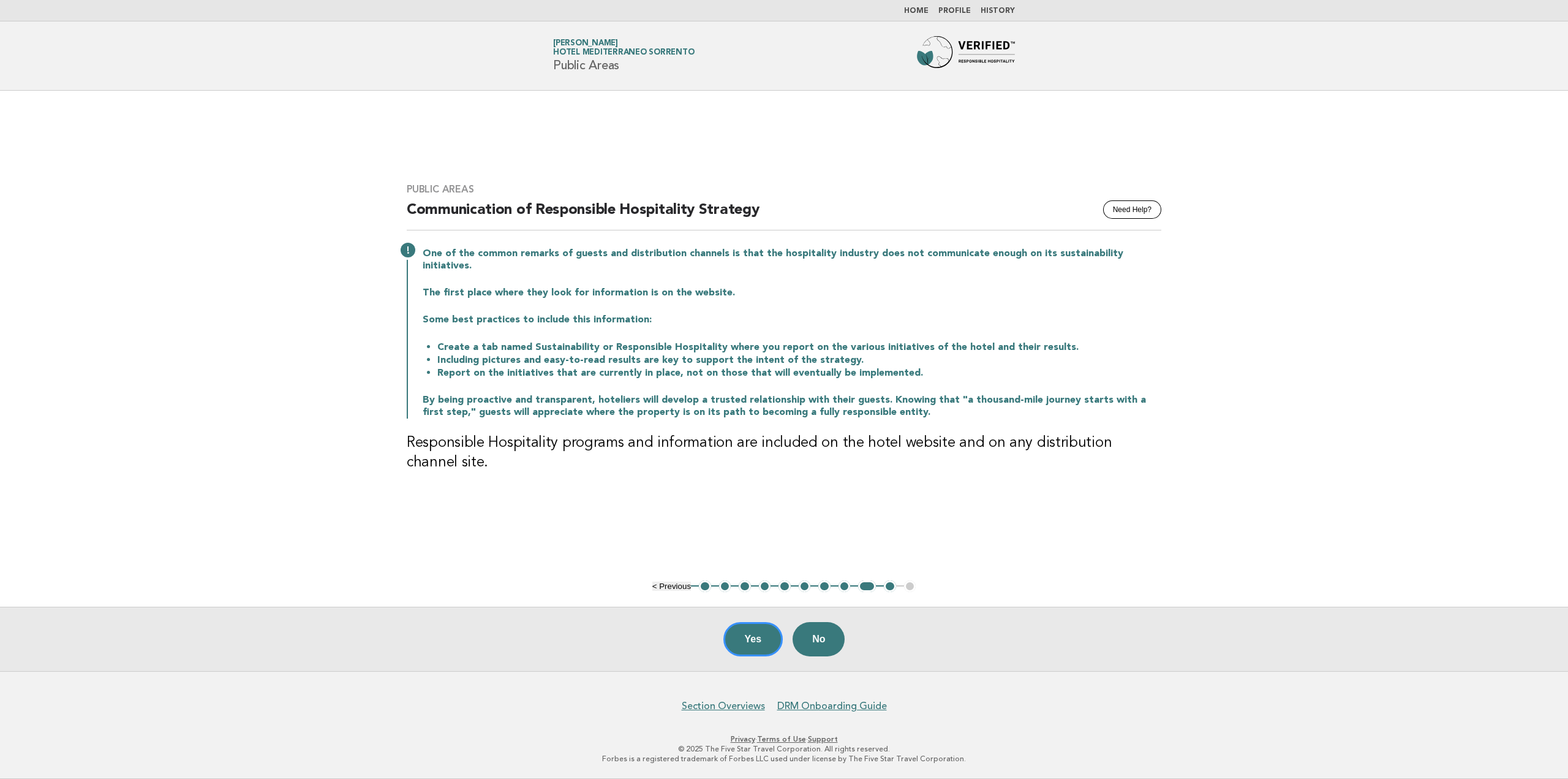
click at [888, 589] on button "10" at bounding box center [890, 587] width 13 height 13
click at [744, 640] on button "Yes" at bounding box center [753, 639] width 60 height 34
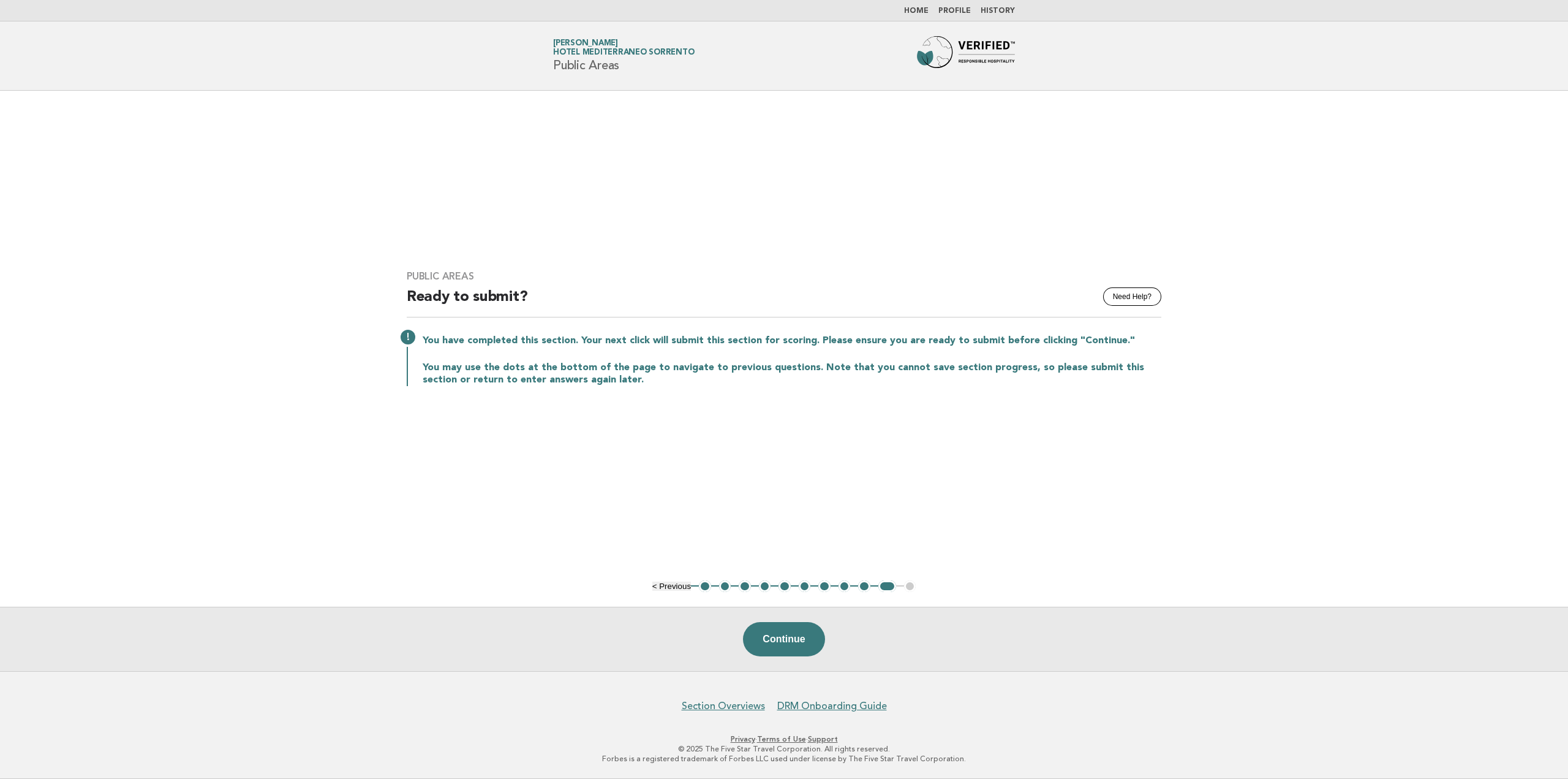
click at [926, 10] on link "Home" at bounding box center [916, 11] width 24 height 7
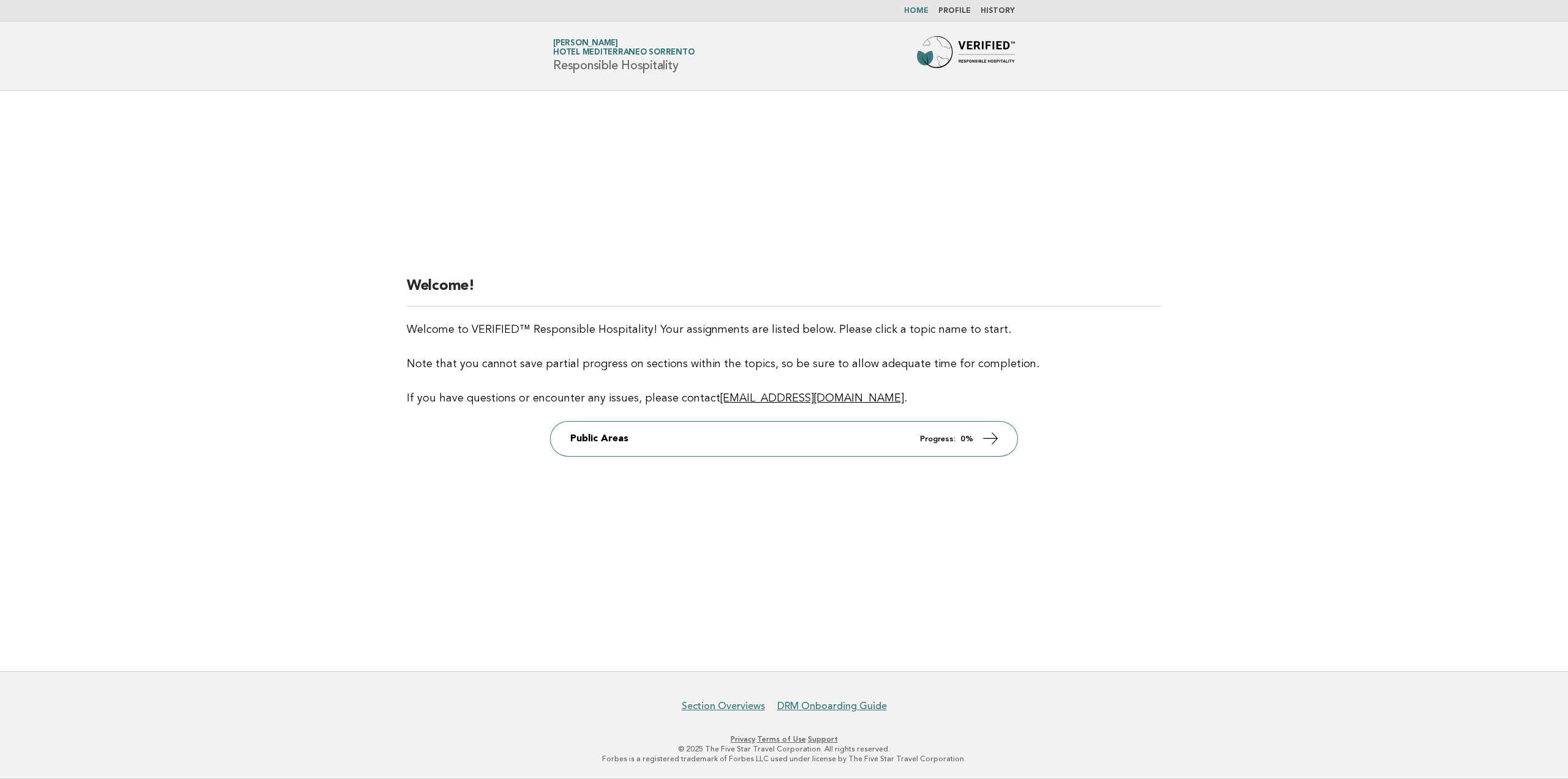
click at [961, 12] on link "Profile" at bounding box center [955, 11] width 33 height 7
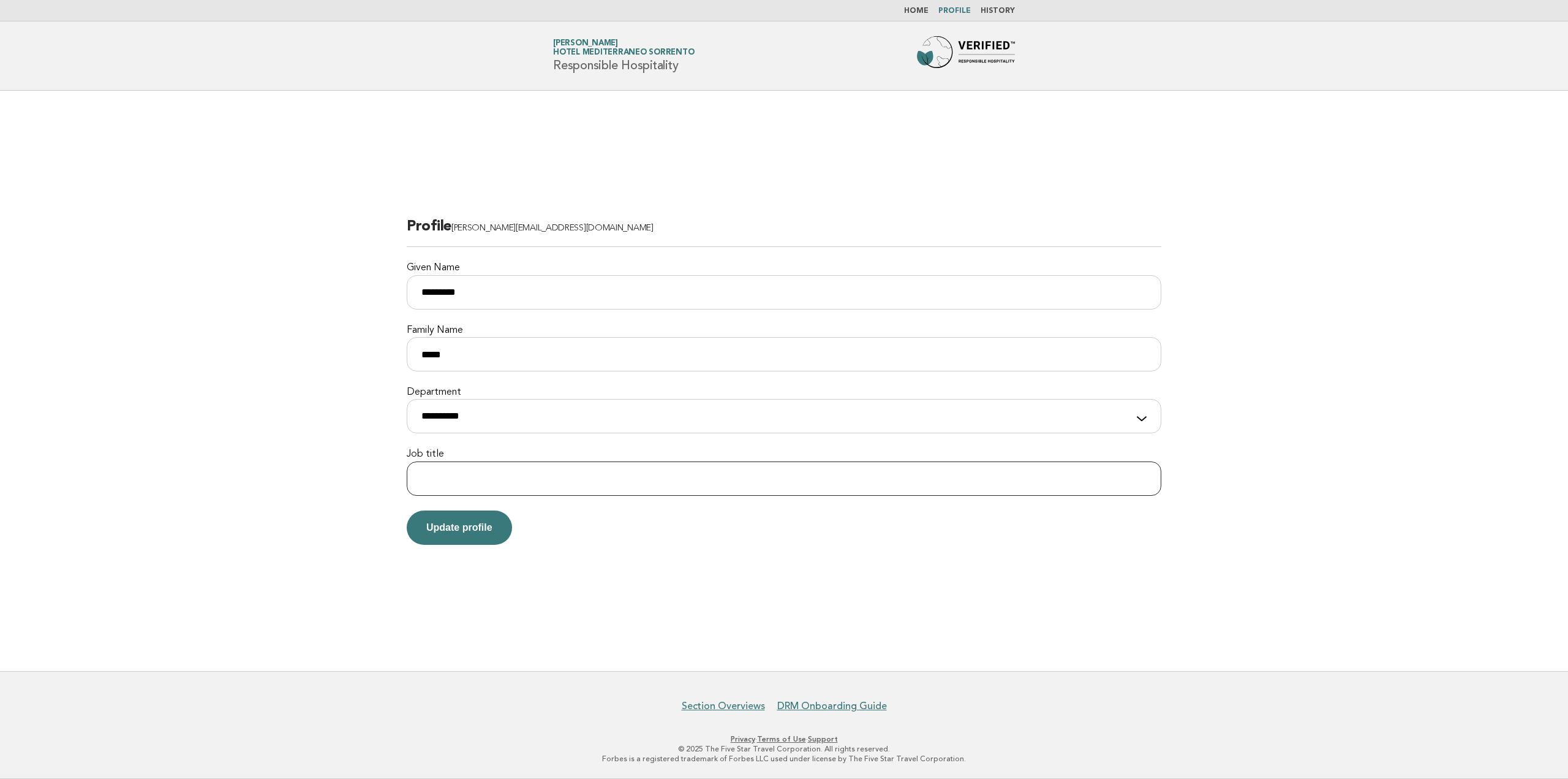
click at [621, 473] on input "Job title" at bounding box center [783, 479] width 754 height 34
type input "**********"
drag, startPoint x: 425, startPoint y: 291, endPoint x: 410, endPoint y: 291, distance: 15.0
click at [410, 291] on input "*********" at bounding box center [783, 292] width 754 height 34
type input "*********"
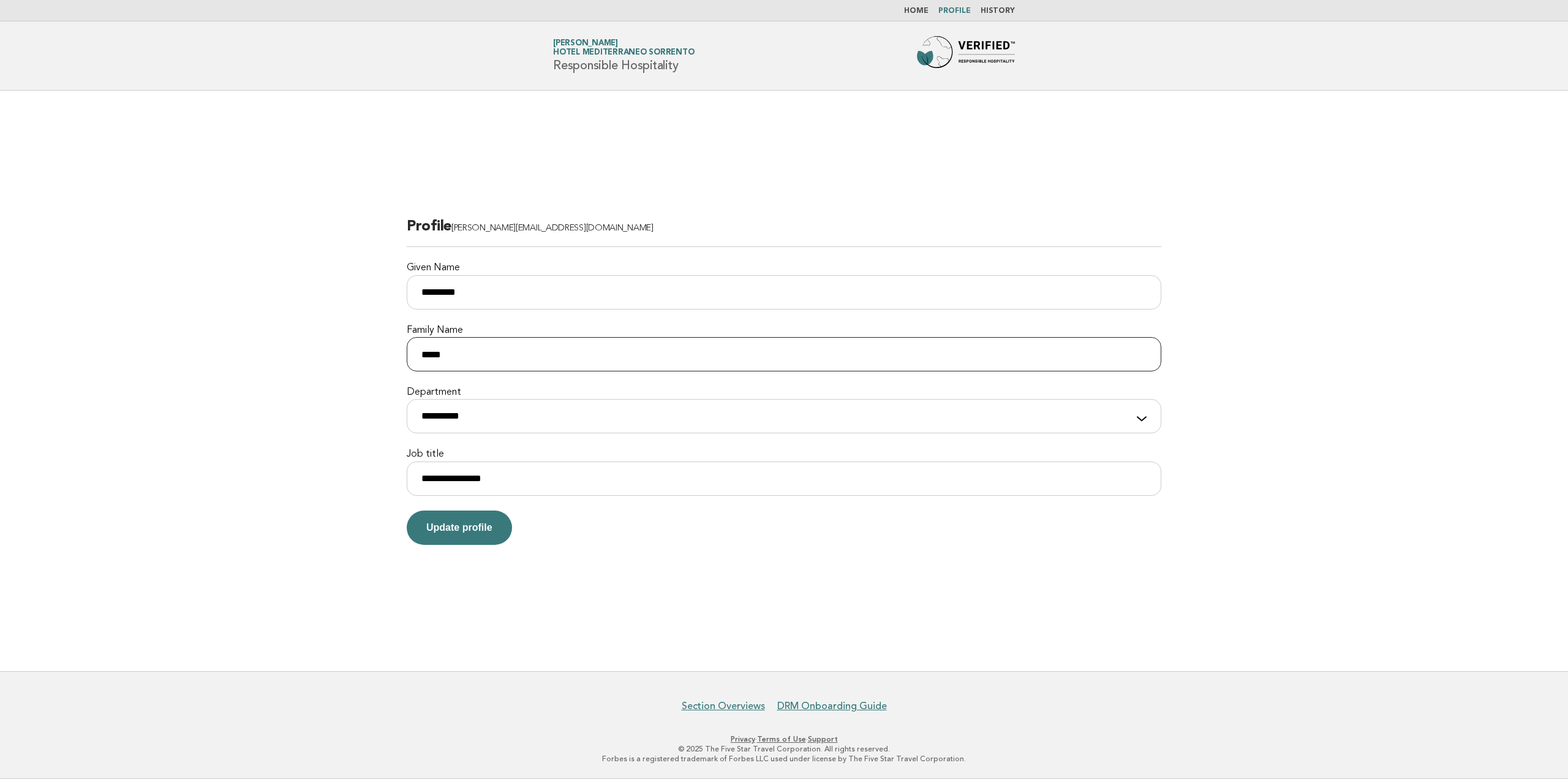
drag, startPoint x: 427, startPoint y: 353, endPoint x: 340, endPoint y: 324, distance: 91.7
click at [387, 353] on main "**********" at bounding box center [784, 380] width 1568 height 580
type input "*****"
click at [524, 424] on select "**********" at bounding box center [783, 416] width 754 height 34
select select "**********"
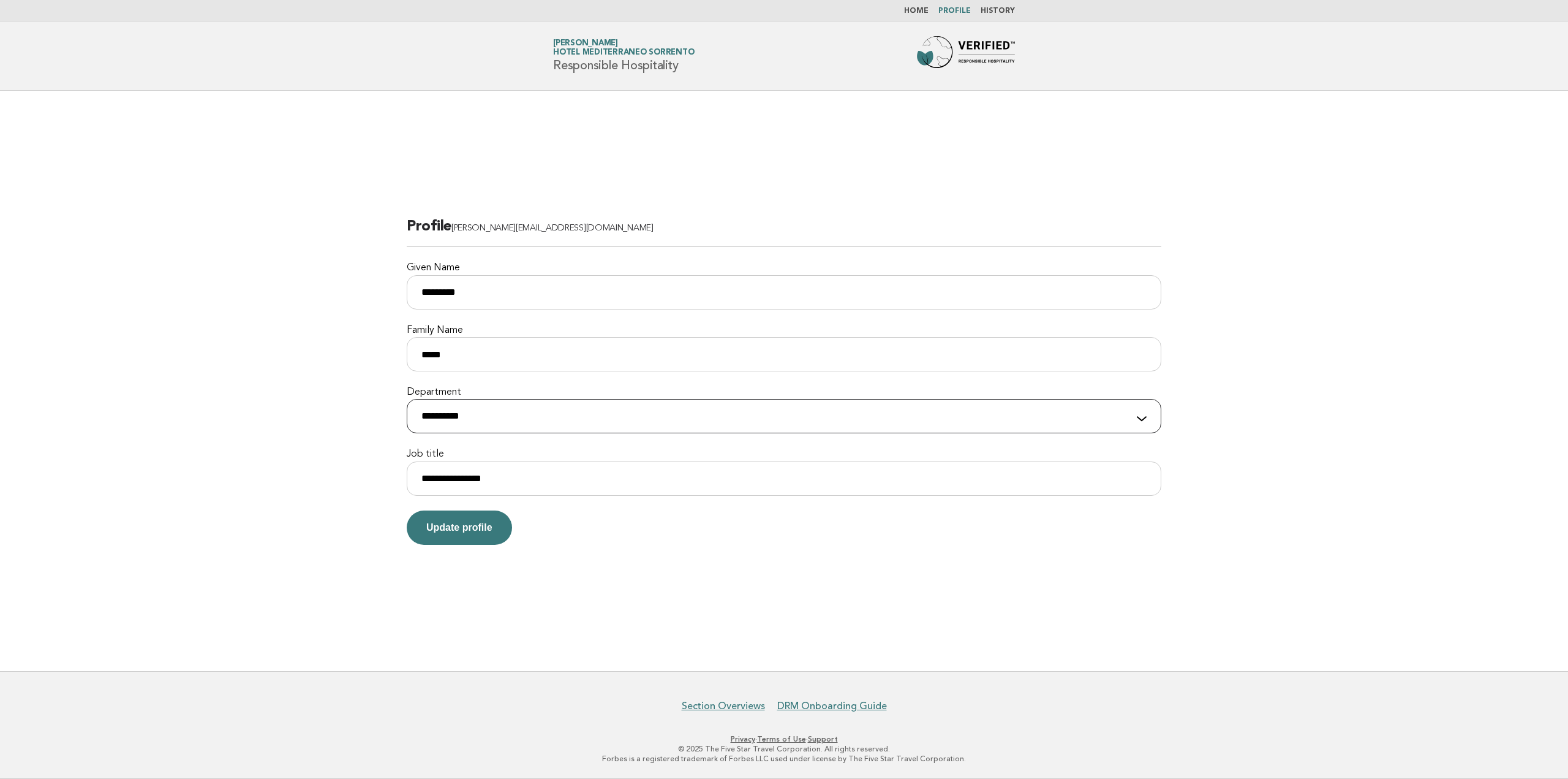
click at [406, 399] on select "**********" at bounding box center [783, 416] width 754 height 34
click at [465, 528] on button "Update profile" at bounding box center [459, 528] width 106 height 34
